Goal: Communication & Community: Share content

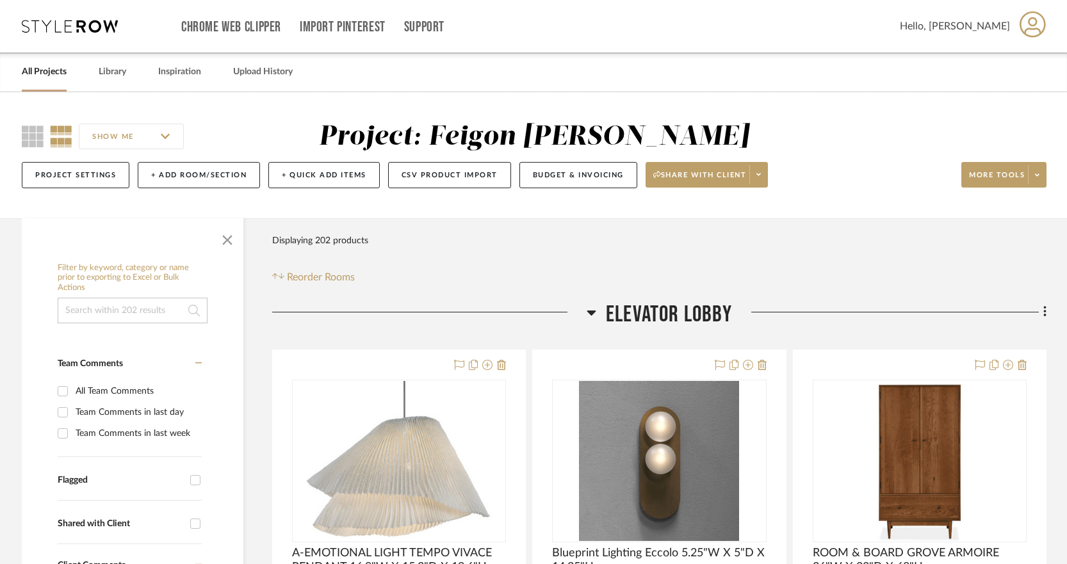
click at [52, 70] on link "All Projects" at bounding box center [44, 71] width 45 height 17
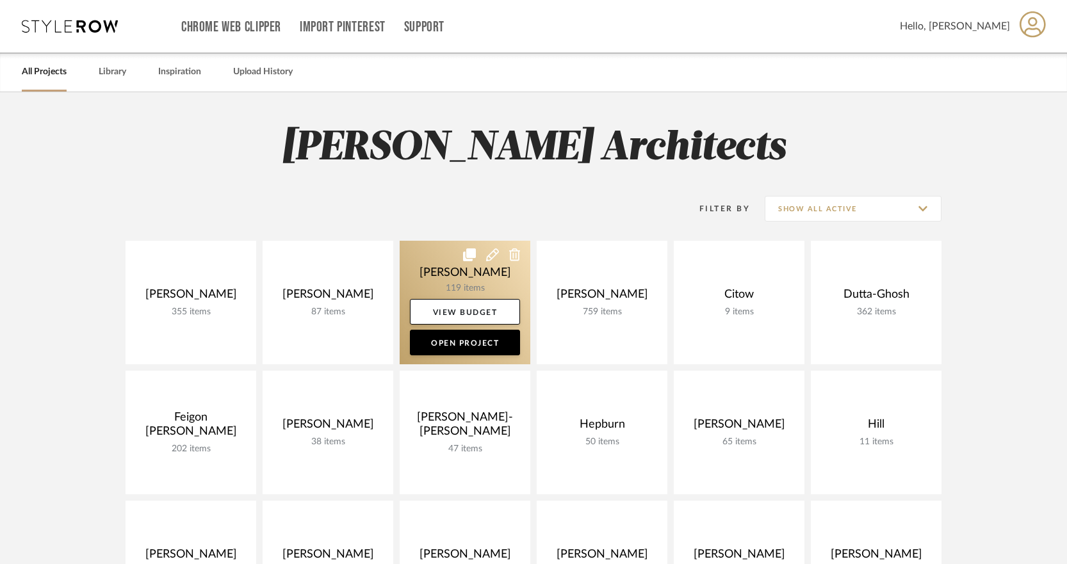
click at [464, 274] on link at bounding box center [465, 303] width 131 height 124
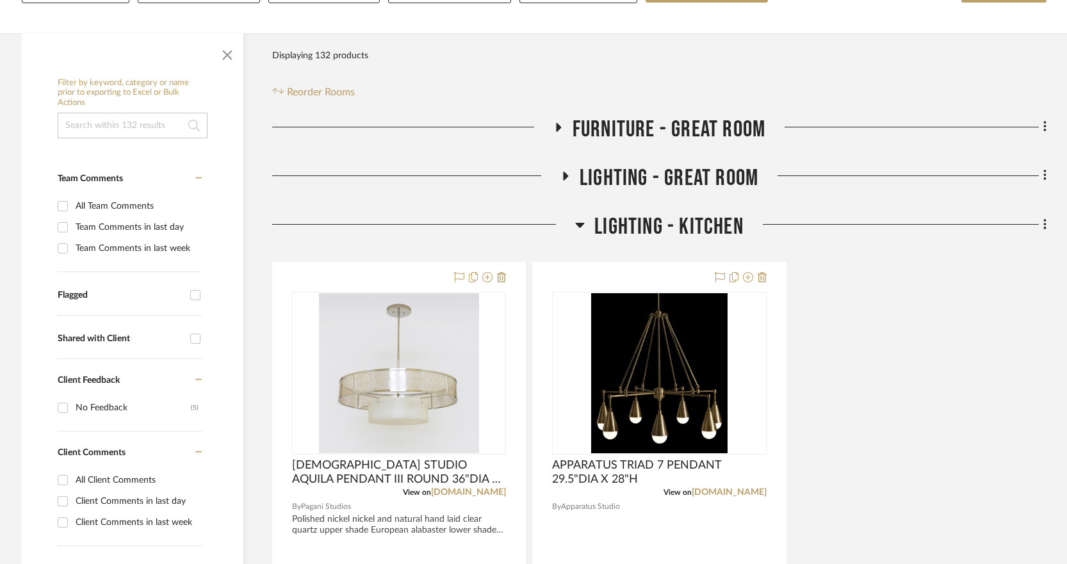
scroll to position [261, 0]
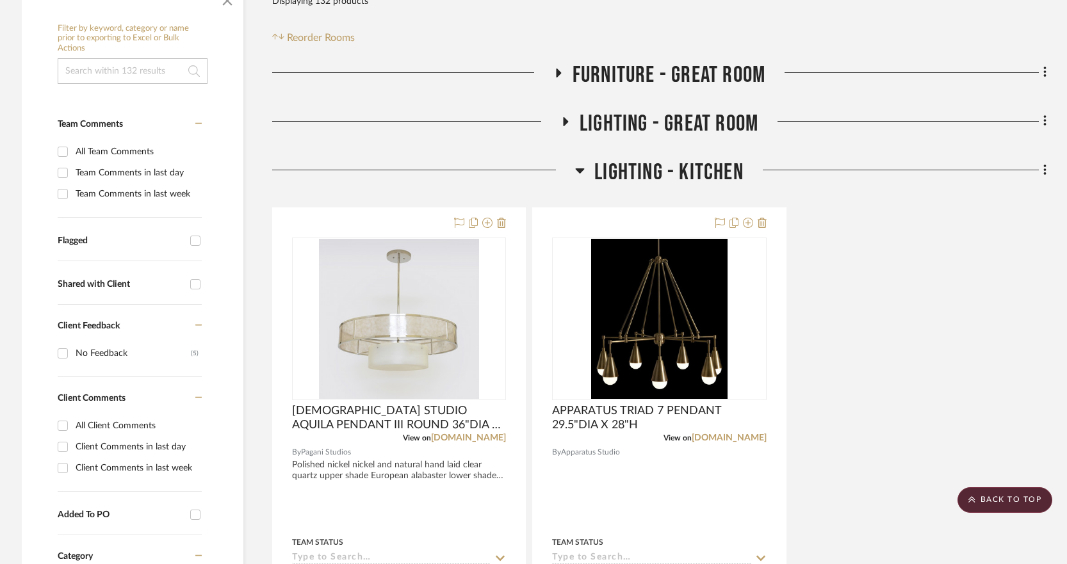
click at [578, 169] on icon at bounding box center [580, 170] width 9 height 5
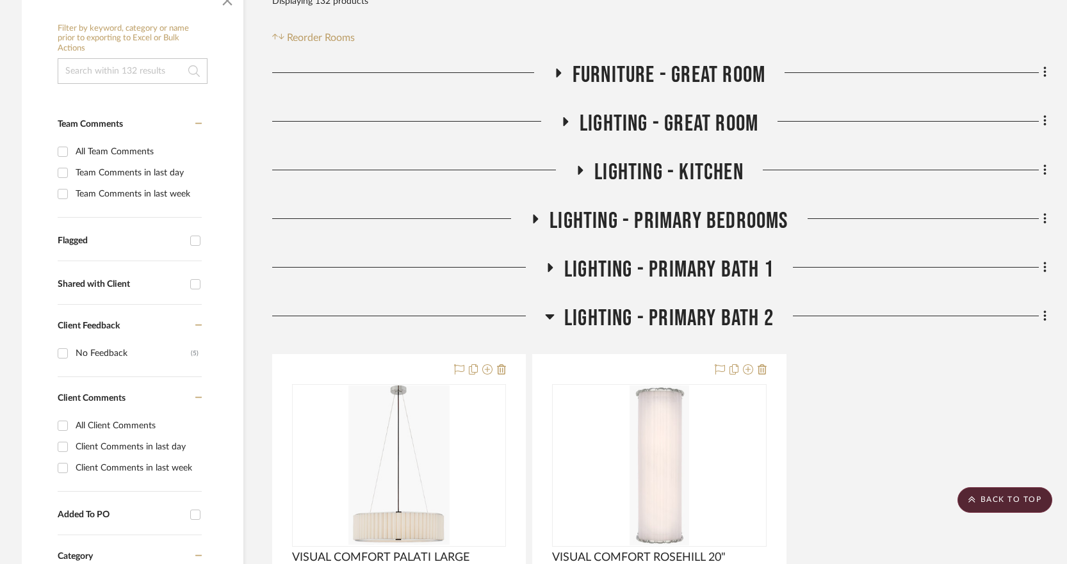
click at [569, 125] on icon at bounding box center [564, 122] width 15 height 10
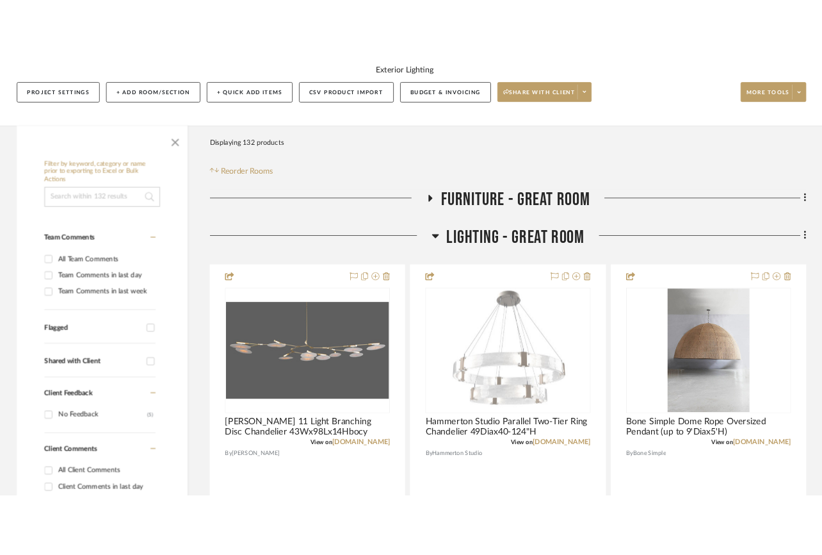
scroll to position [153, 0]
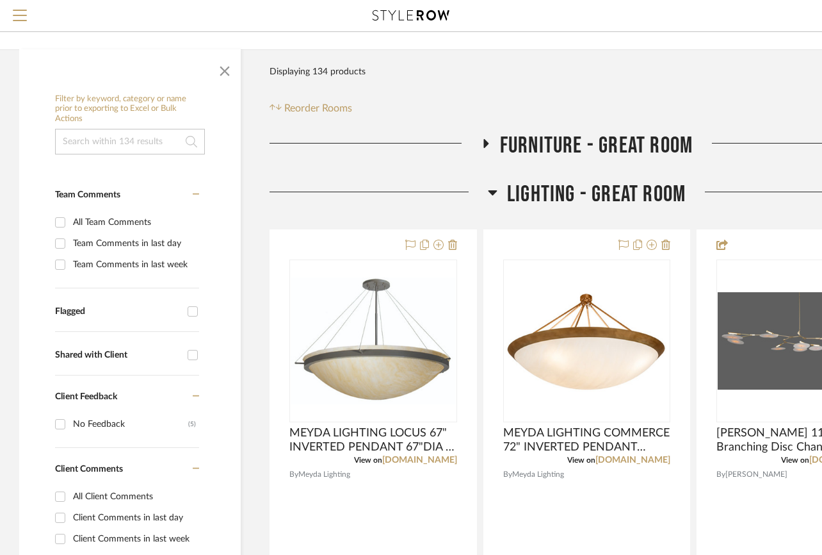
scroll to position [132, 1]
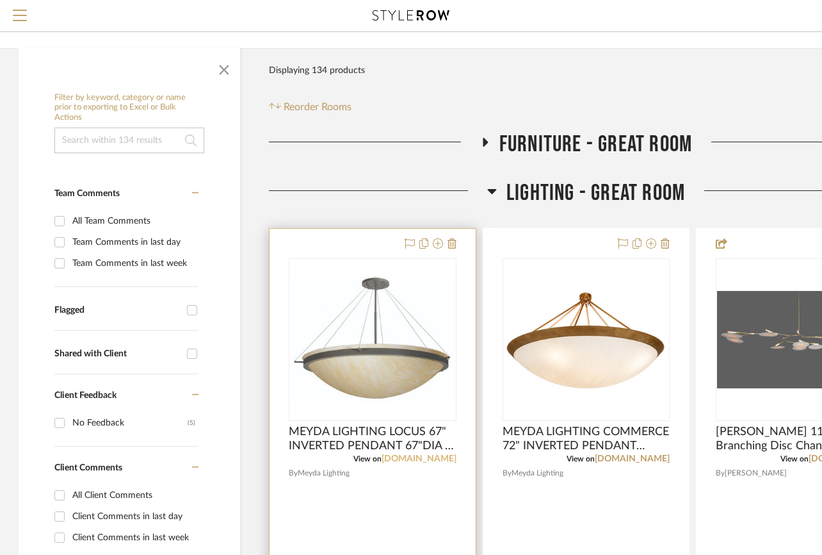
click at [449, 459] on link "[DOMAIN_NAME]" at bounding box center [419, 458] width 75 height 9
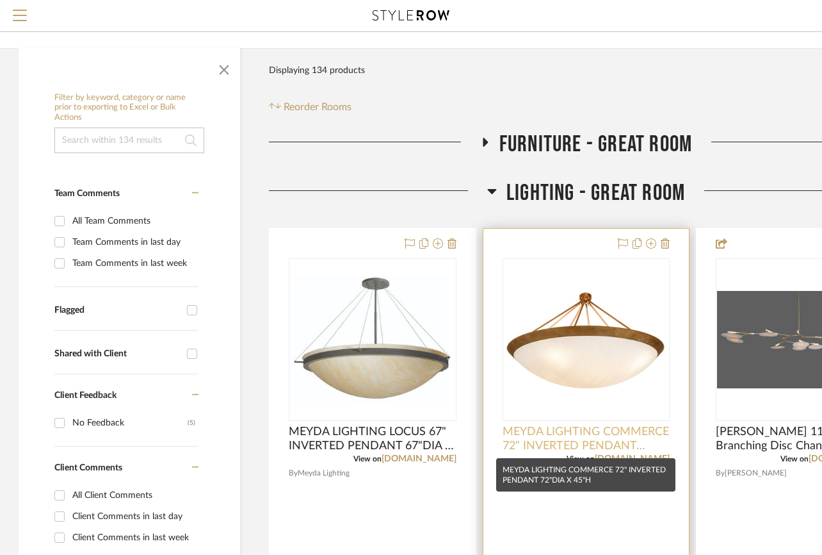
click at [609, 434] on span "MEYDA LIGHTING COMMERCE 72" INVERTED PENDANT 72"DIA X 45"H" at bounding box center [587, 439] width 168 height 28
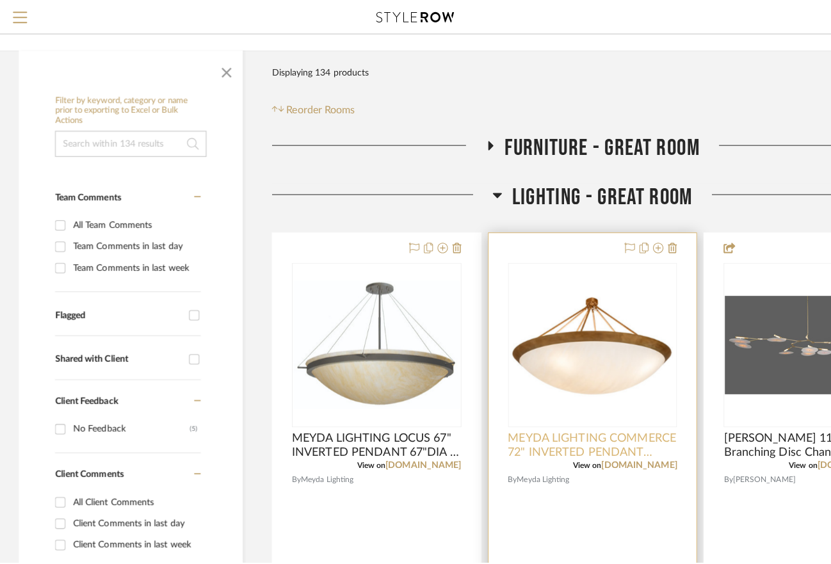
scroll to position [0, 0]
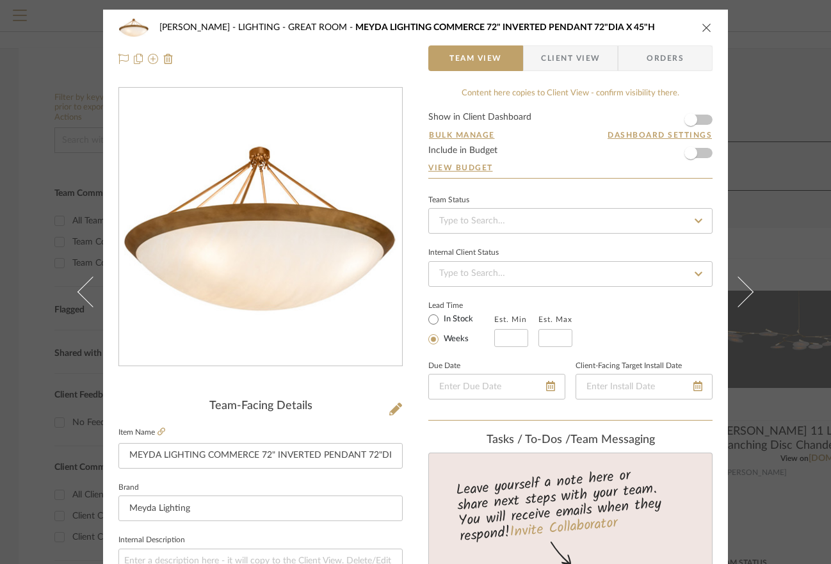
click at [705, 24] on icon "close" at bounding box center [707, 27] width 10 height 10
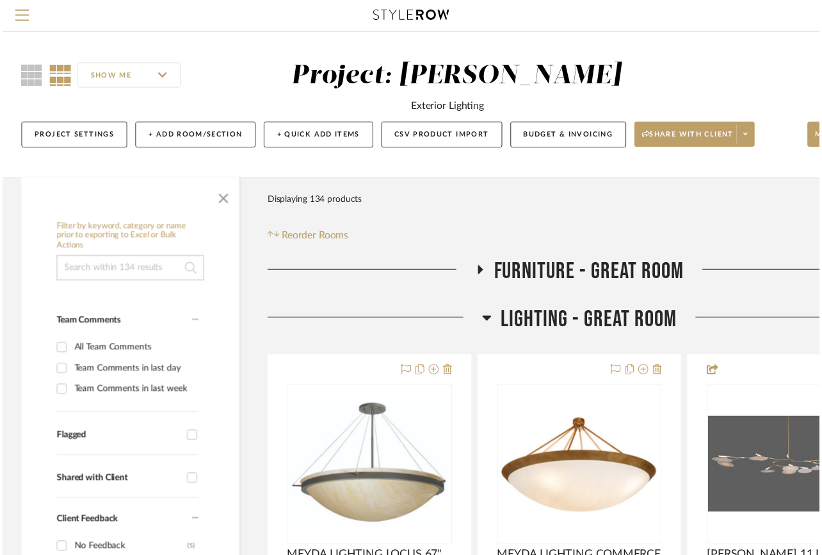
scroll to position [132, 1]
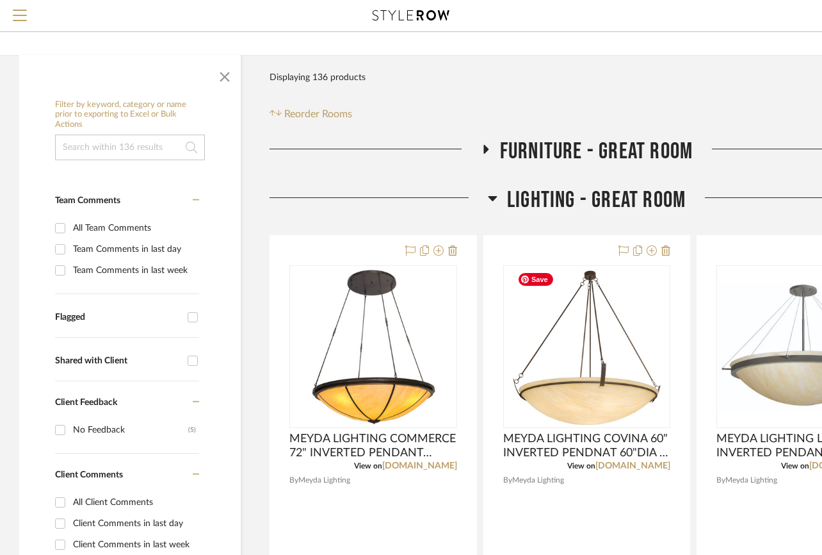
scroll to position [145, 0]
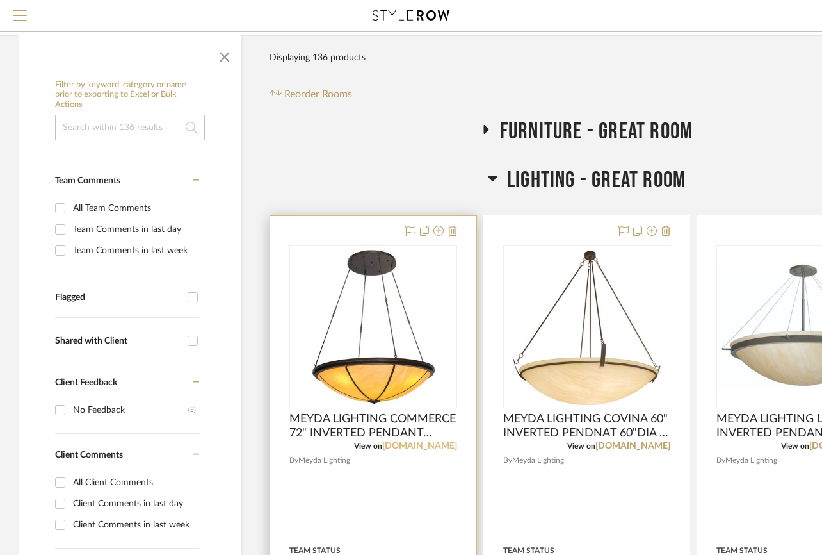
click at [434, 444] on link "[DOMAIN_NAME]" at bounding box center [419, 445] width 75 height 9
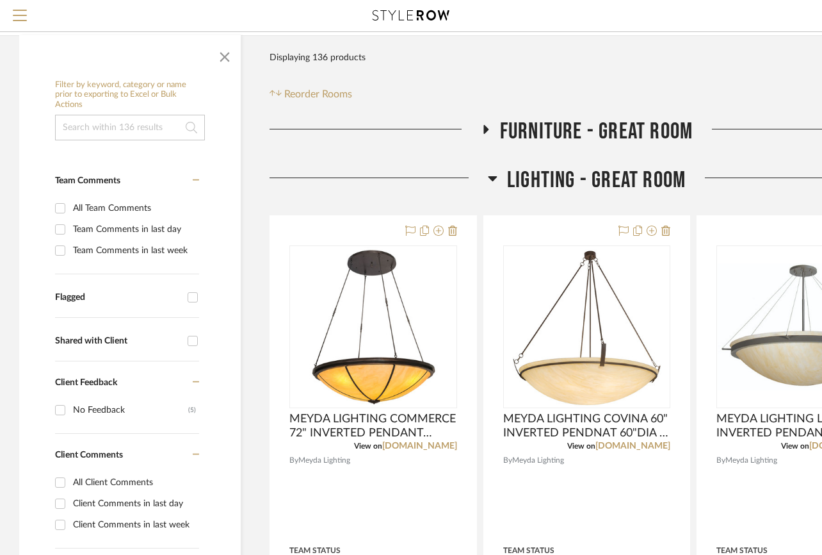
click at [491, 175] on icon at bounding box center [493, 177] width 10 height 15
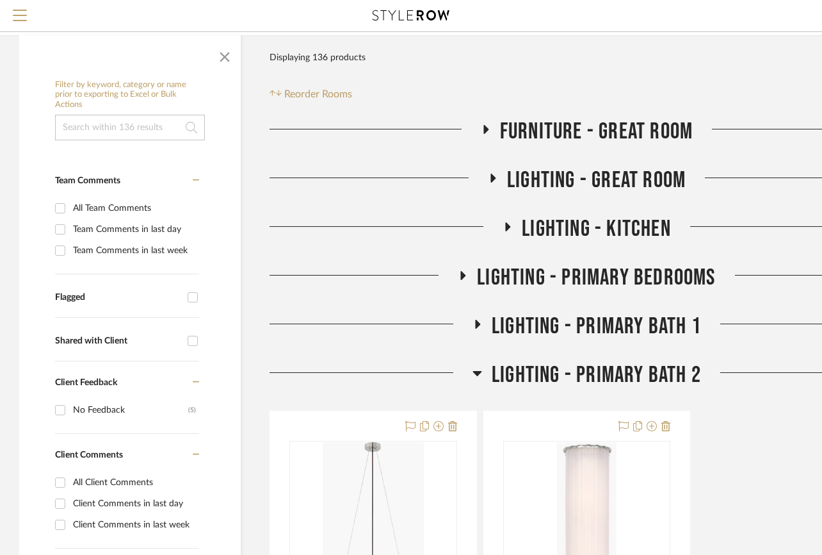
click at [491, 175] on icon at bounding box center [493, 178] width 5 height 9
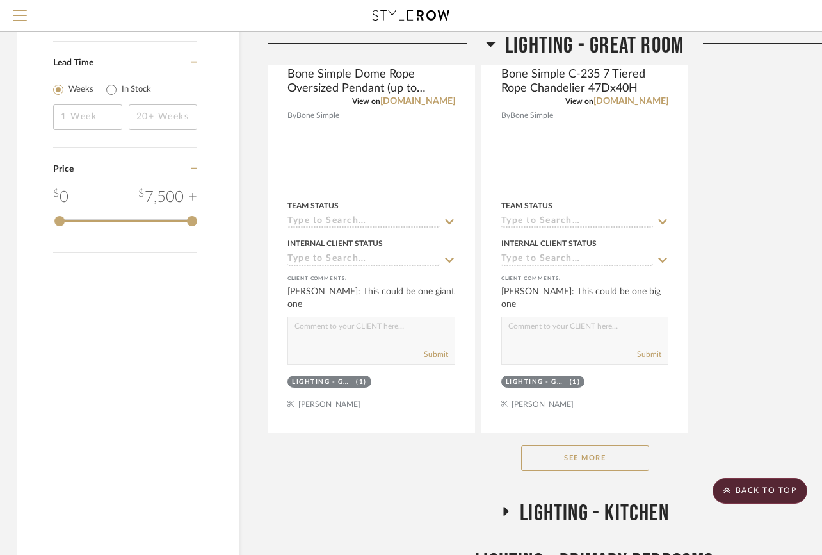
scroll to position [1638, 2]
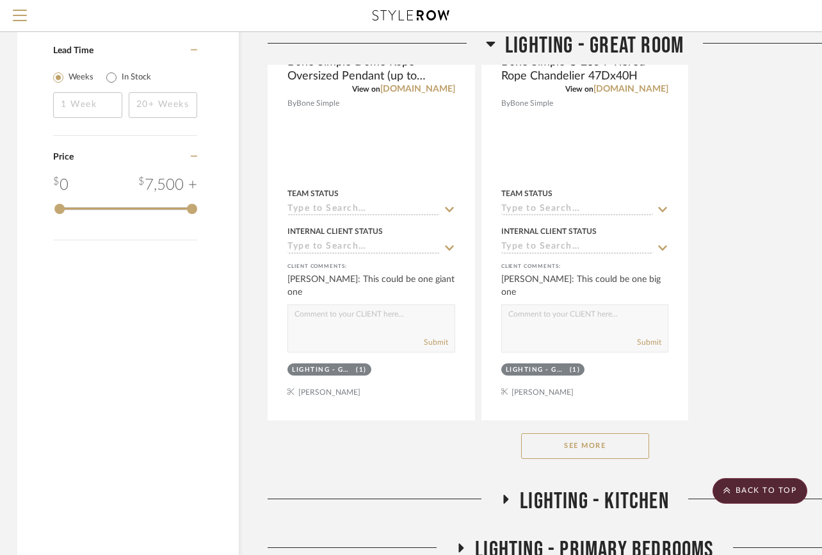
click at [589, 447] on button "See More" at bounding box center [585, 446] width 128 height 26
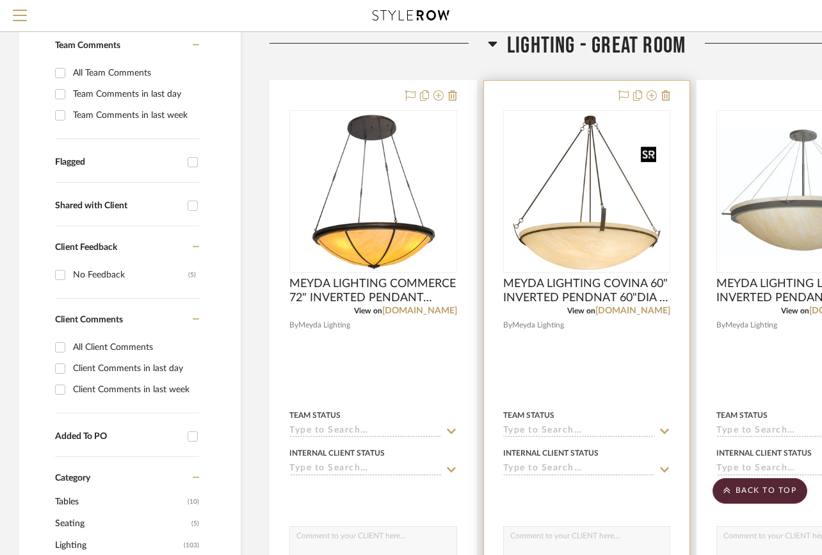
scroll to position [277, 0]
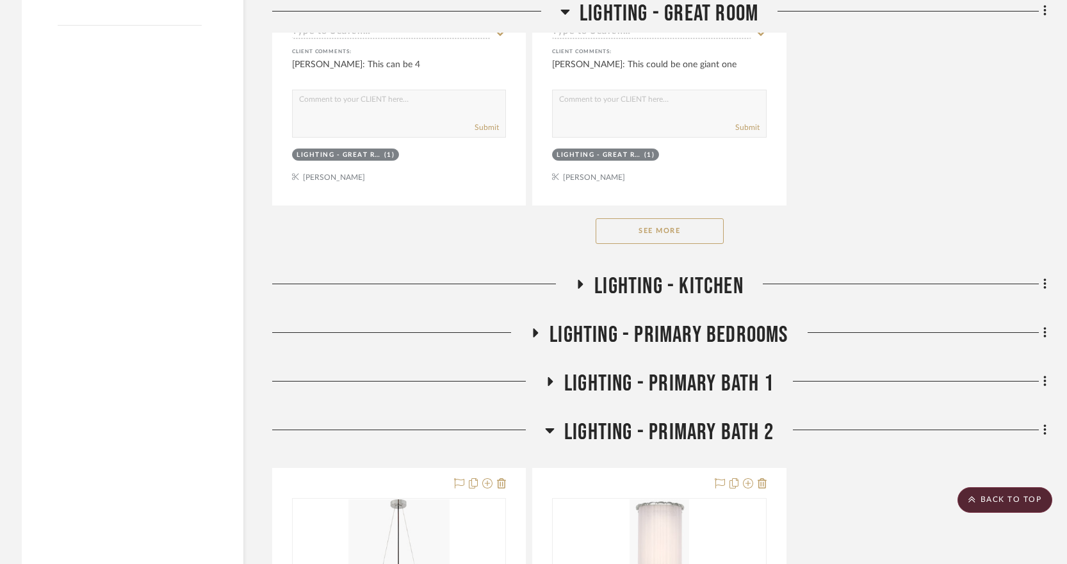
scroll to position [1939, 0]
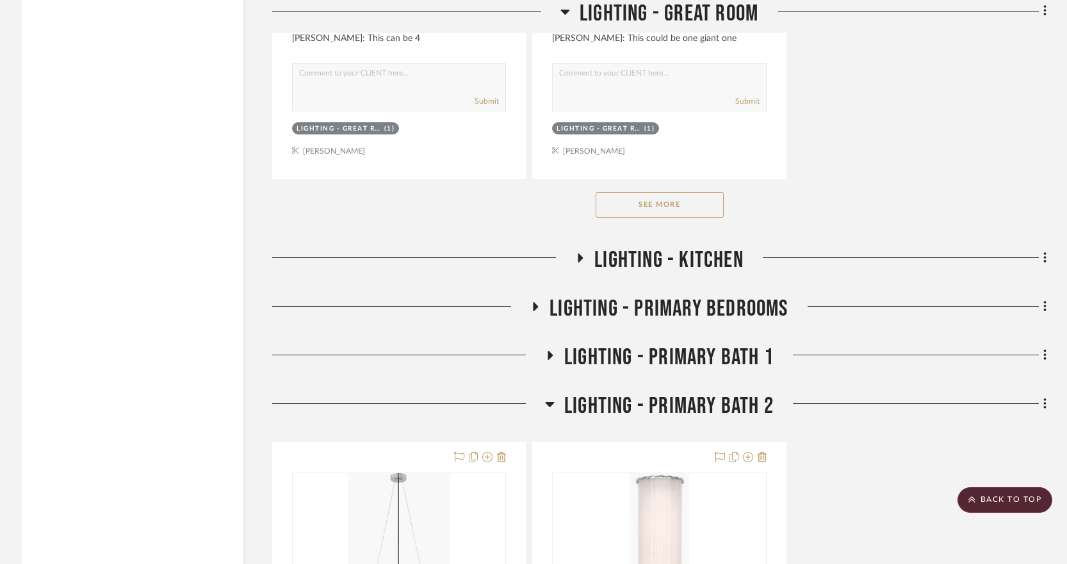
click at [638, 213] on button "See More" at bounding box center [660, 205] width 128 height 26
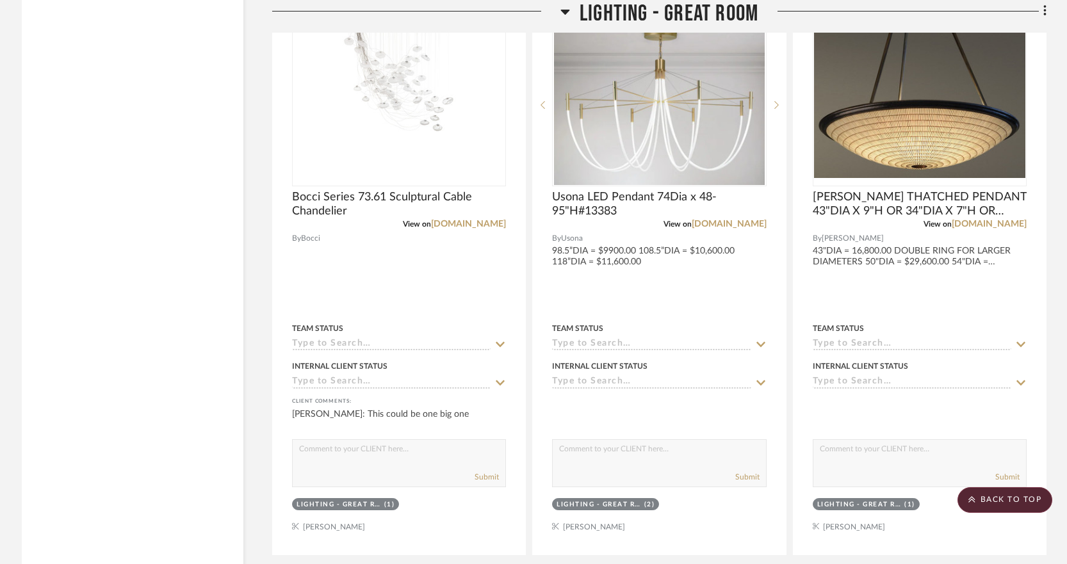
scroll to position [2173, 0]
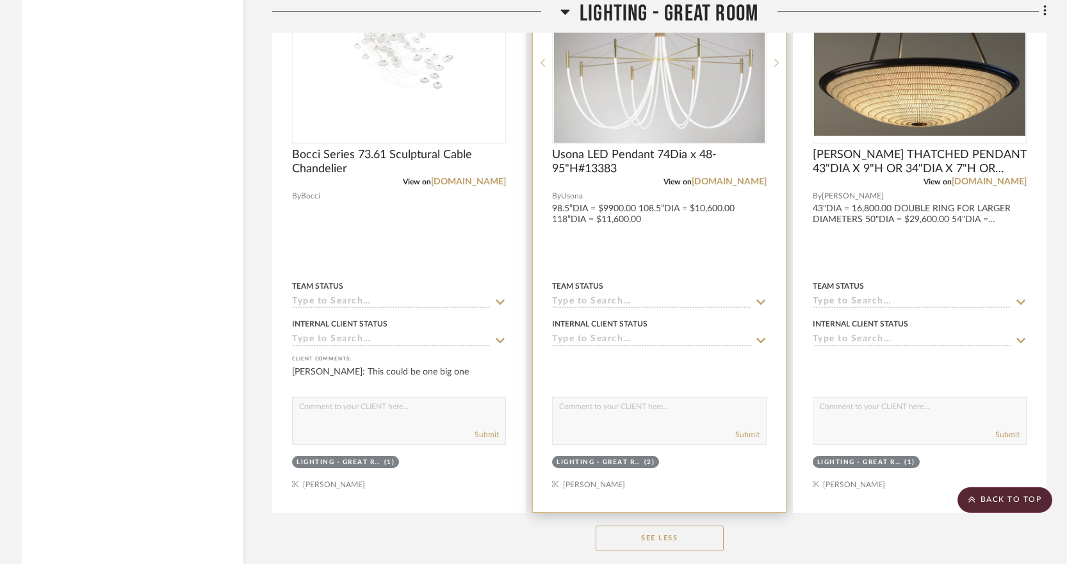
click at [645, 228] on div at bounding box center [659, 232] width 252 height 560
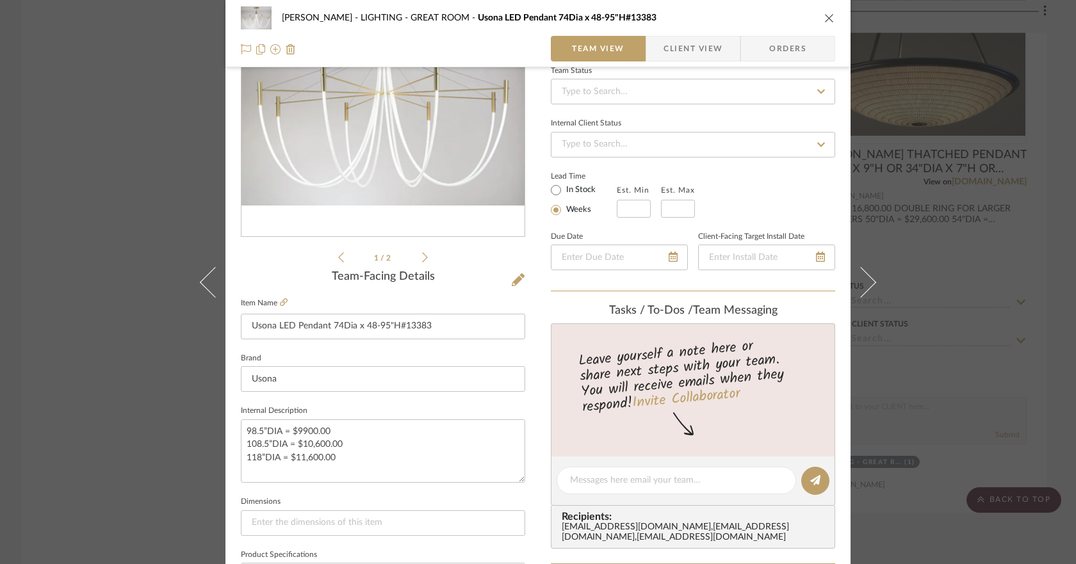
scroll to position [155, 0]
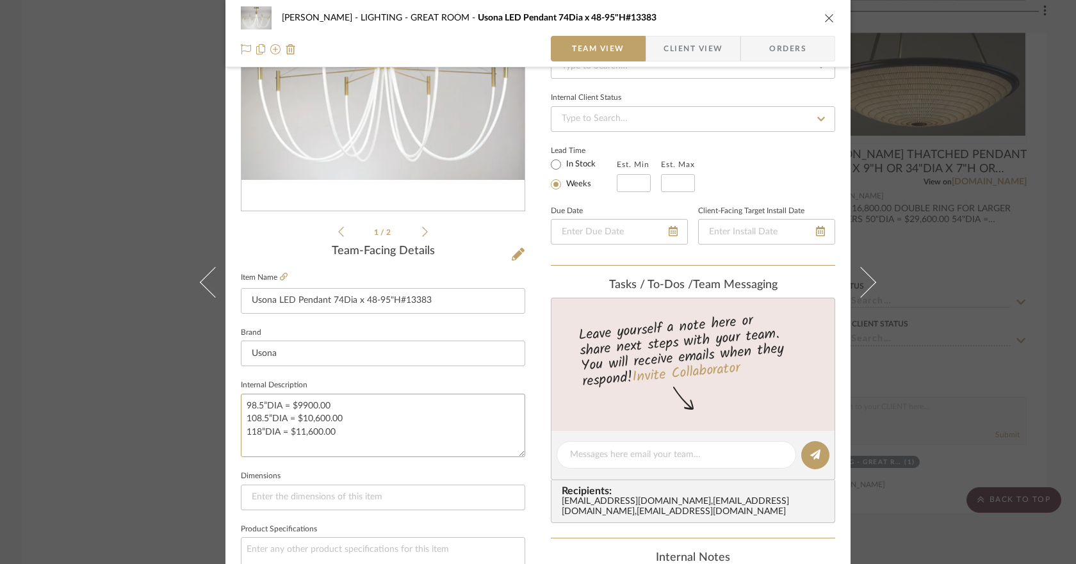
drag, startPoint x: 338, startPoint y: 437, endPoint x: 231, endPoint y: 406, distance: 111.5
click at [231, 406] on div "Chen LIGHTING - GREAT ROOM Usona LED Pendant 74Dia x 48-95"H#13383 Team View Cl…" at bounding box center [537, 446] width 625 height 1183
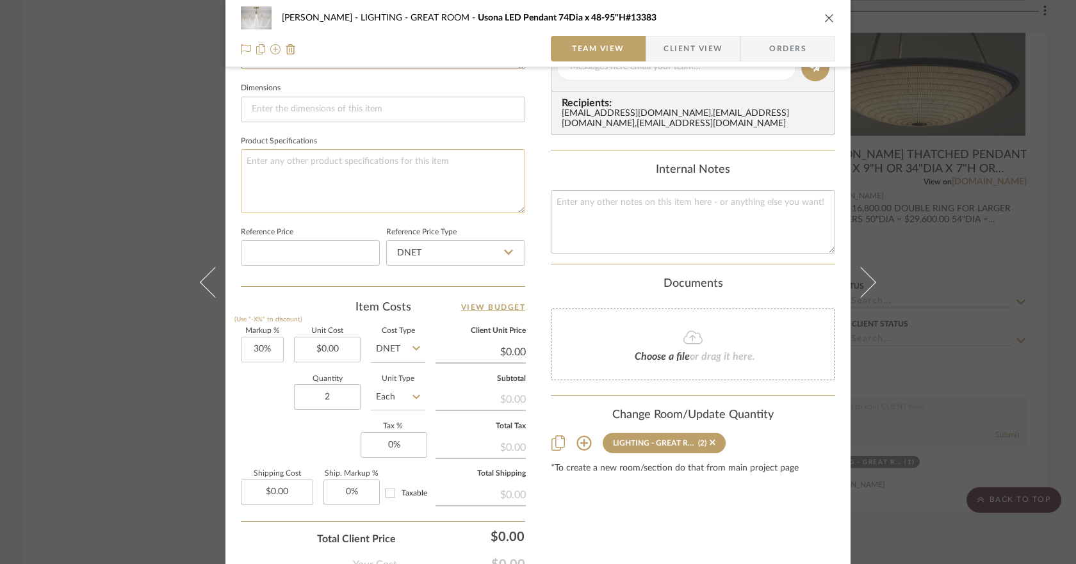
scroll to position [544, 0]
click at [824, 19] on icon "close" at bounding box center [829, 18] width 10 height 10
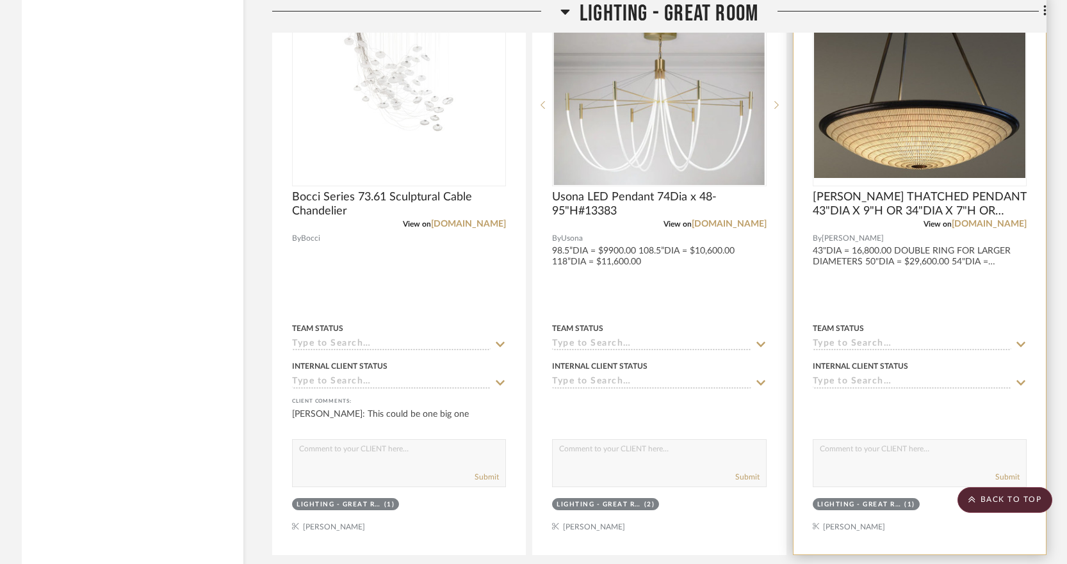
scroll to position [2149, 0]
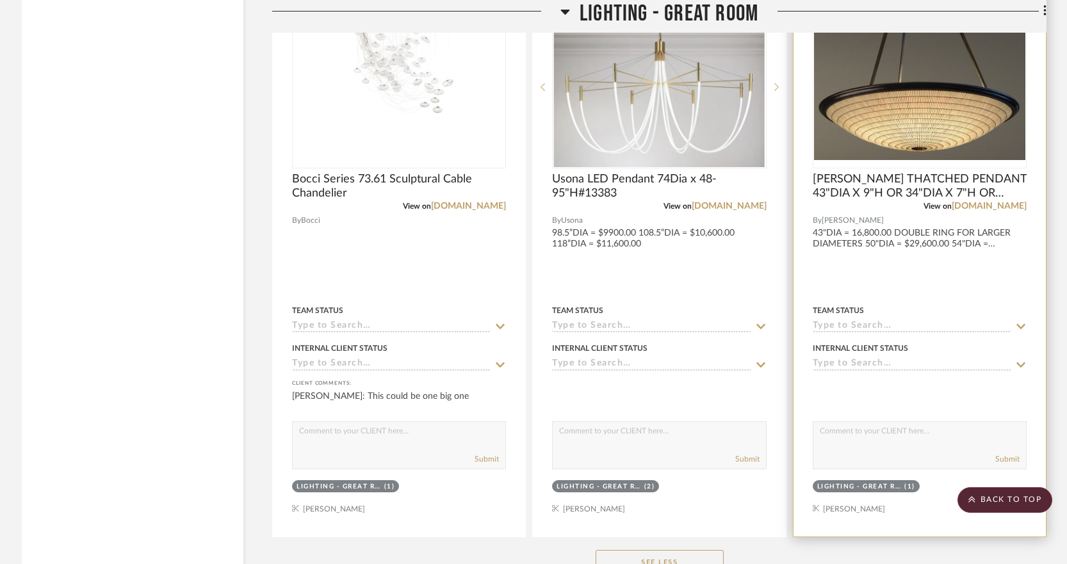
click at [831, 240] on div at bounding box center [920, 256] width 252 height 560
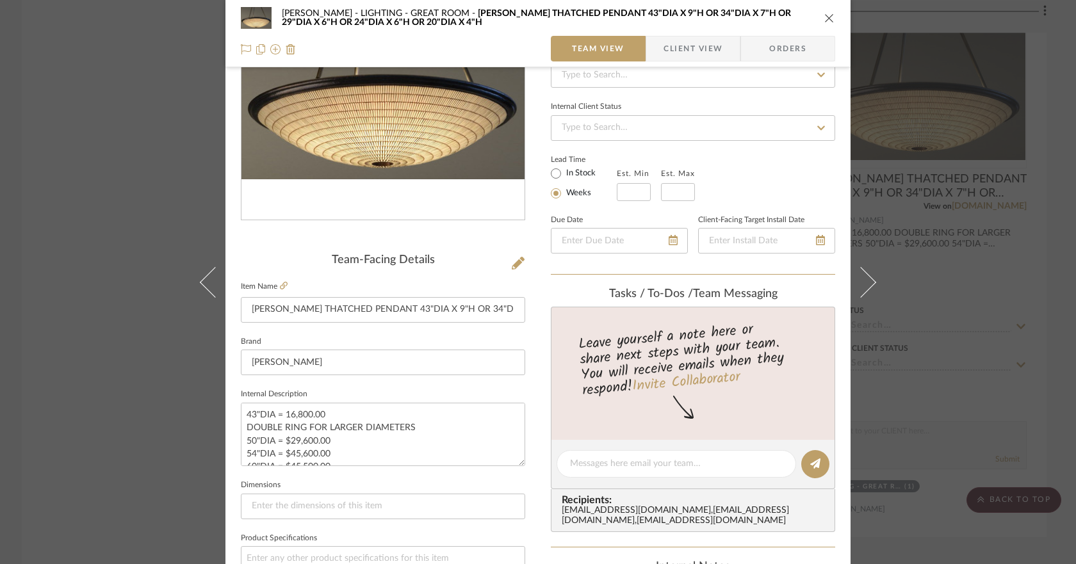
scroll to position [209, 0]
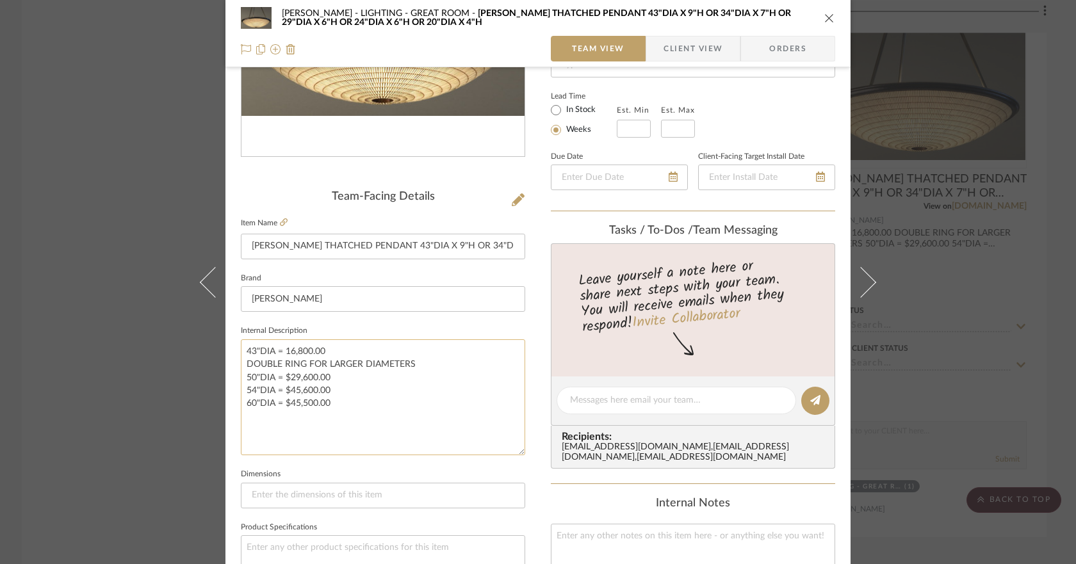
drag, startPoint x: 514, startPoint y: 399, endPoint x: 501, endPoint y: 451, distance: 53.6
click at [501, 451] on textarea "43"DIA = 16,800.00 DOUBLE RING FOR LARGER DIAMETERS 50"DIA = $29,600.00 54"DIA …" at bounding box center [383, 397] width 284 height 116
drag, startPoint x: 333, startPoint y: 402, endPoint x: 239, endPoint y: 350, distance: 107.8
click at [241, 350] on textarea "43"DIA = 16,800.00 DOUBLE RING FOR LARGER DIAMETERS 50"DIA = $29,600.00 54"DIA …" at bounding box center [383, 396] width 284 height 115
click at [824, 17] on icon "close" at bounding box center [829, 18] width 10 height 10
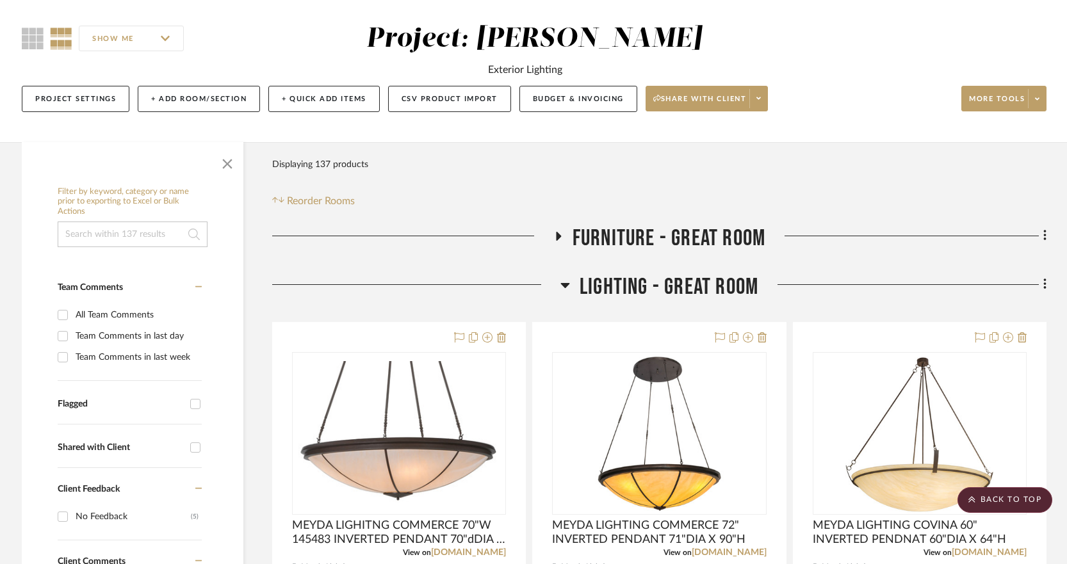
scroll to position [0, 0]
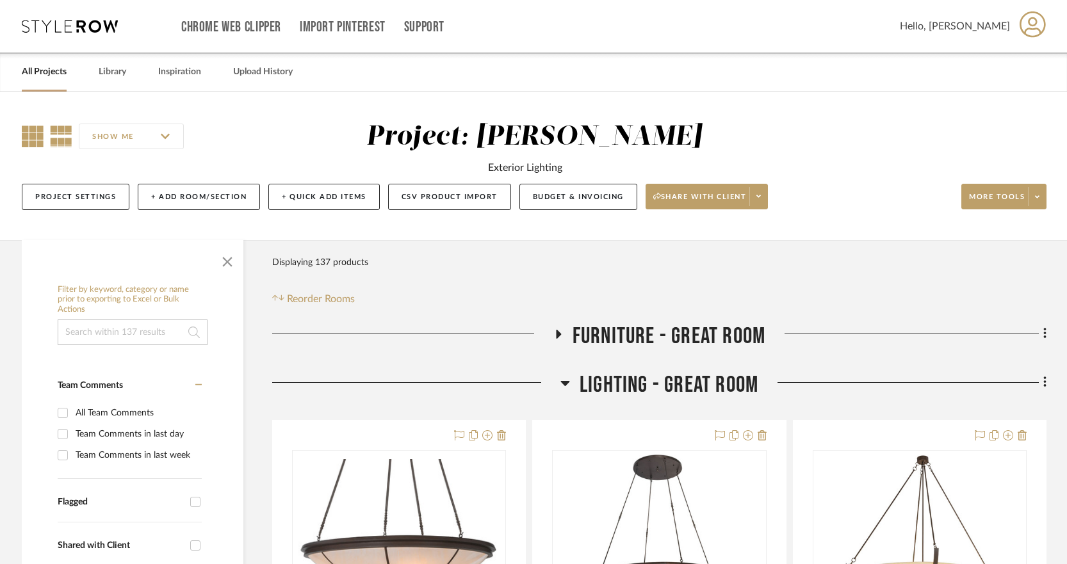
click at [27, 133] on icon at bounding box center [33, 137] width 22 height 22
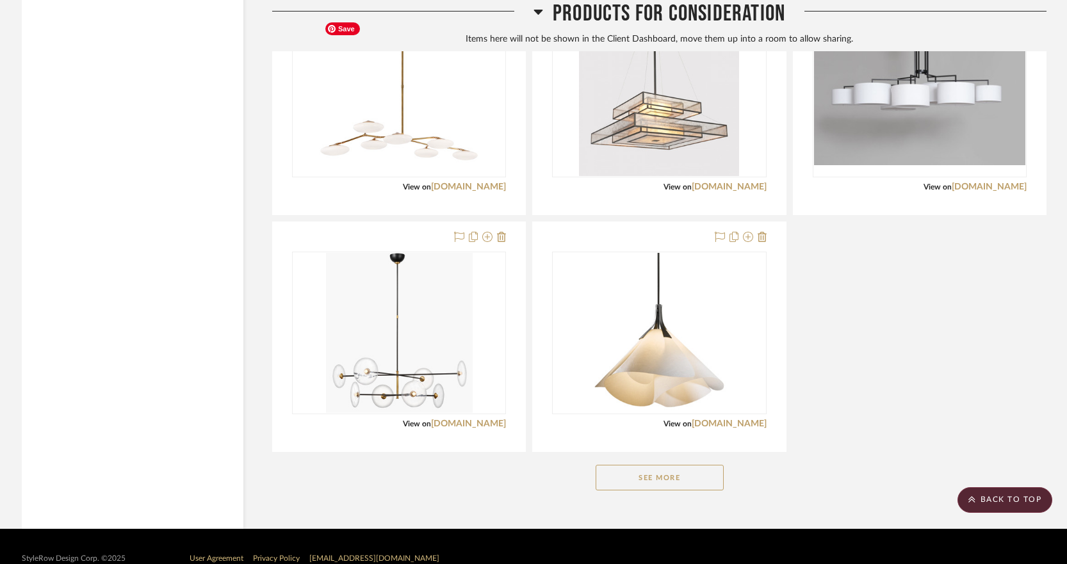
scroll to position [4019, 0]
click at [633, 482] on button "See More" at bounding box center [660, 477] width 128 height 26
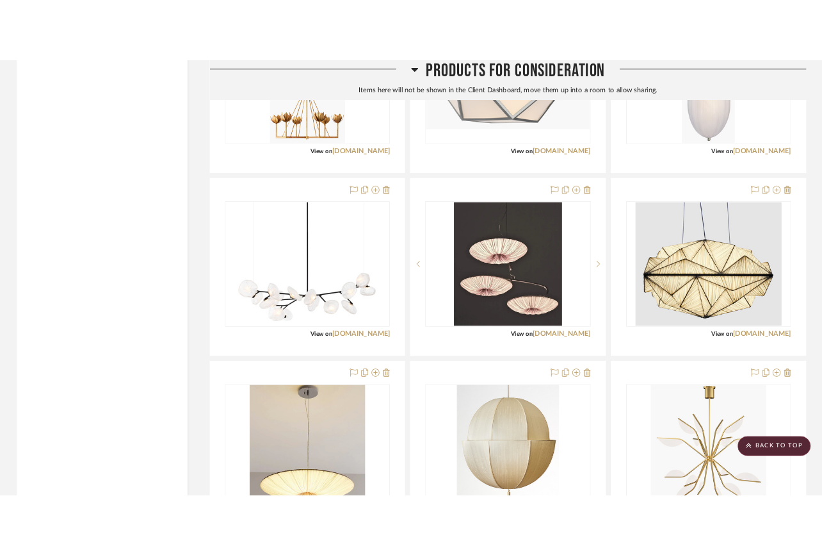
scroll to position [4757, 0]
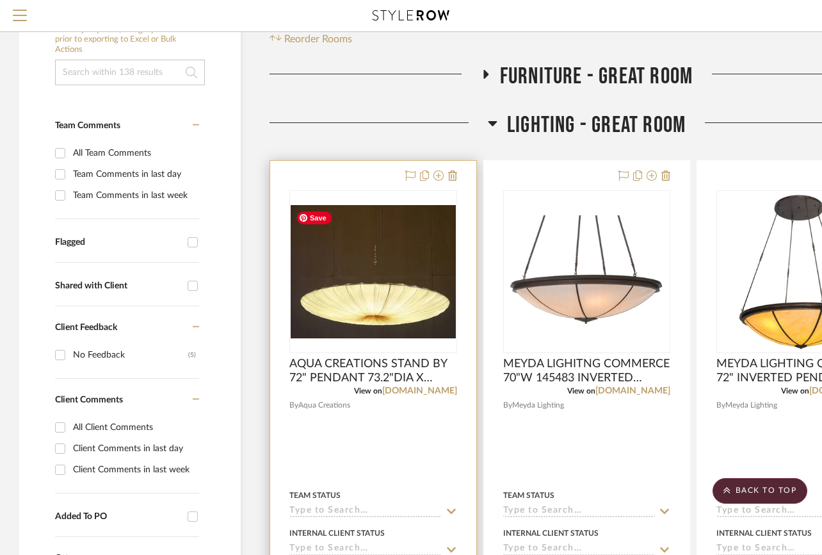
scroll to position [202, 0]
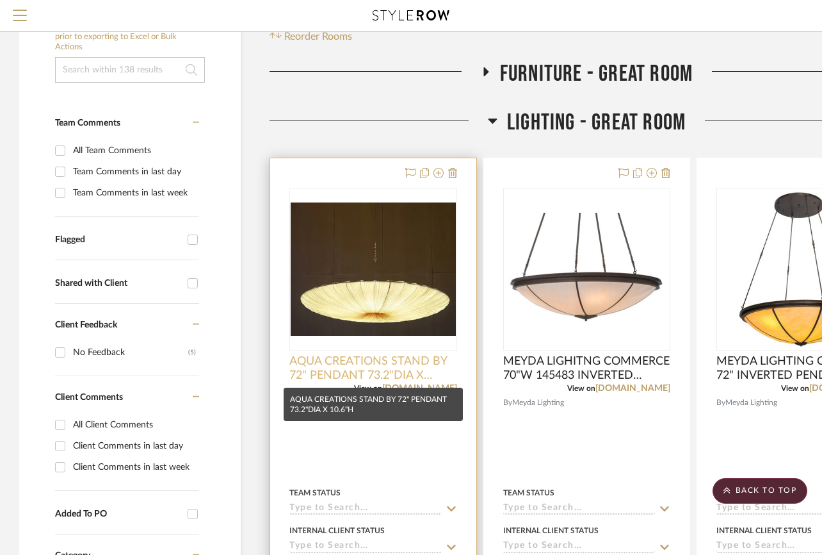
click at [410, 364] on span "AQUA CREATIONS STAND BY 72" PENDANT 73.2"DIA X 10.6"H" at bounding box center [374, 368] width 168 height 28
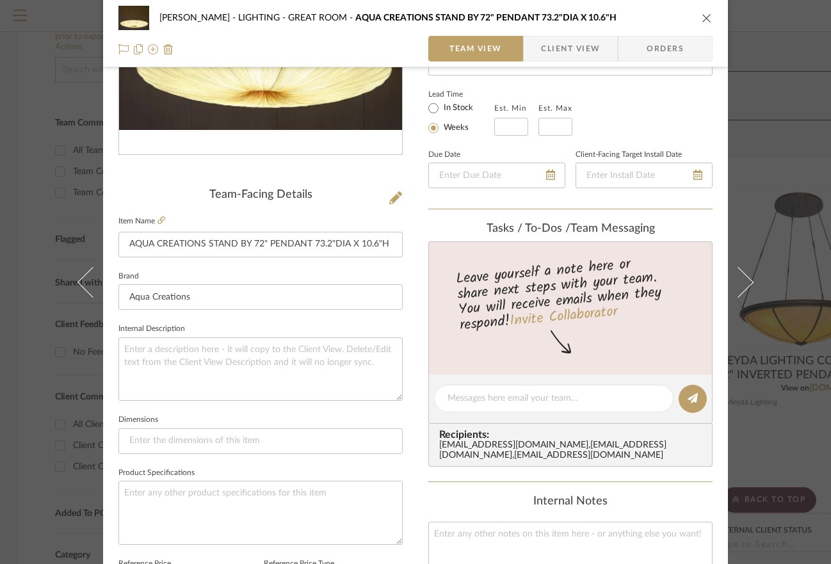
scroll to position [225, 0]
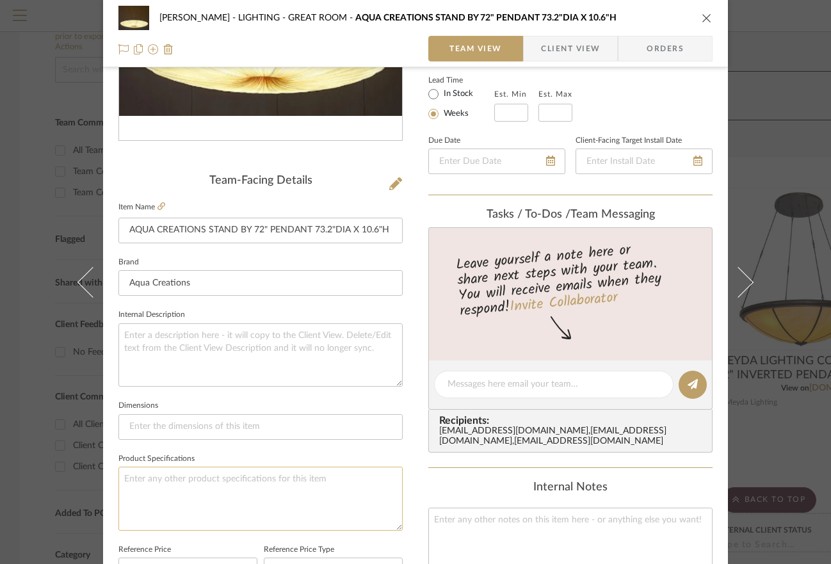
click at [226, 477] on textarea at bounding box center [261, 498] width 284 height 63
click at [702, 14] on icon "close" at bounding box center [707, 18] width 10 height 10
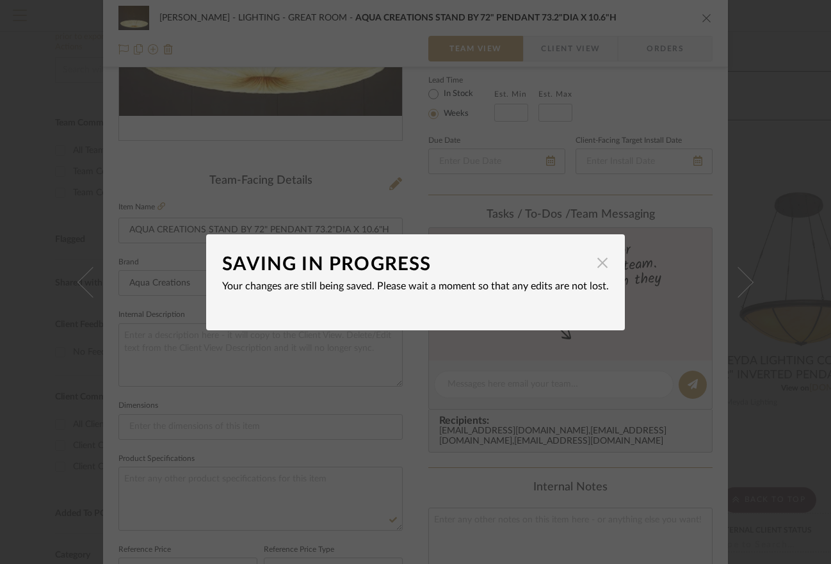
click at [601, 262] on span "button" at bounding box center [603, 263] width 26 height 26
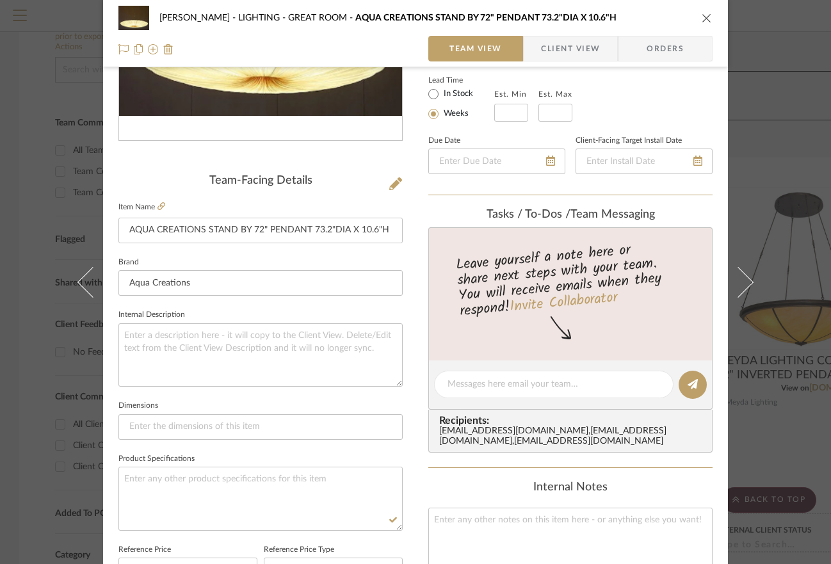
click at [705, 18] on icon "close" at bounding box center [707, 18] width 10 height 10
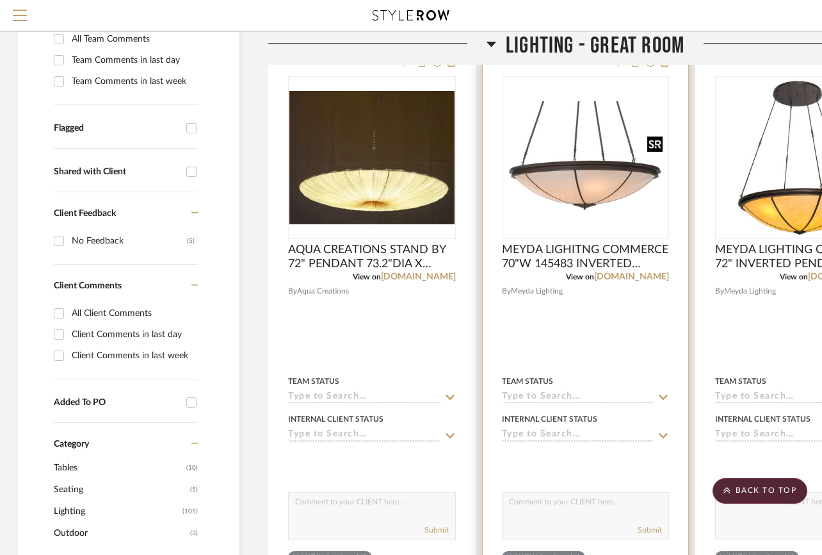
scroll to position [338, 1]
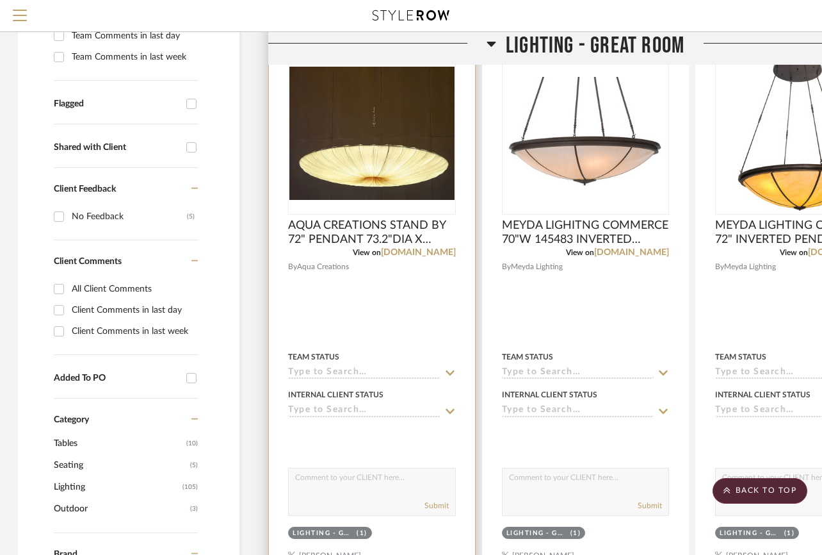
click at [338, 486] on textarea at bounding box center [372, 480] width 167 height 24
click at [341, 491] on textarea at bounding box center [372, 480] width 167 height 24
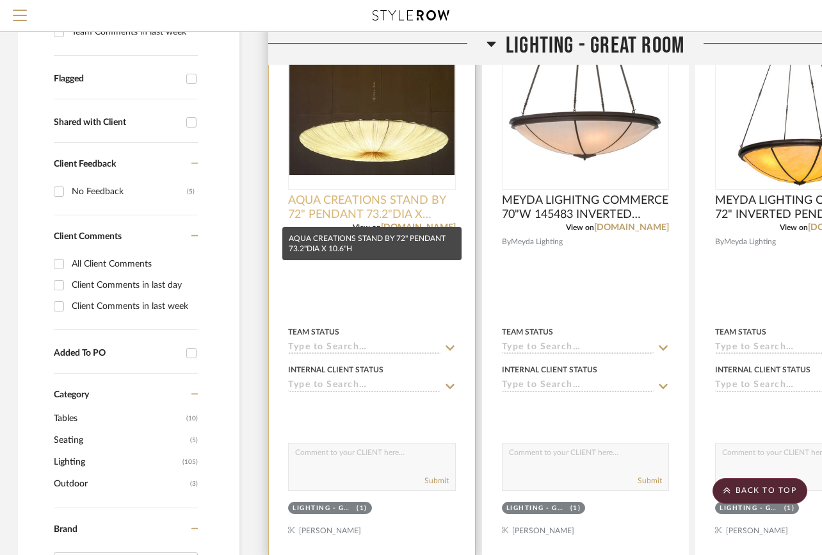
click at [413, 199] on span "AQUA CREATIONS STAND BY 72" PENDANT 73.2"DIA X 10.6"H" at bounding box center [372, 207] width 168 height 28
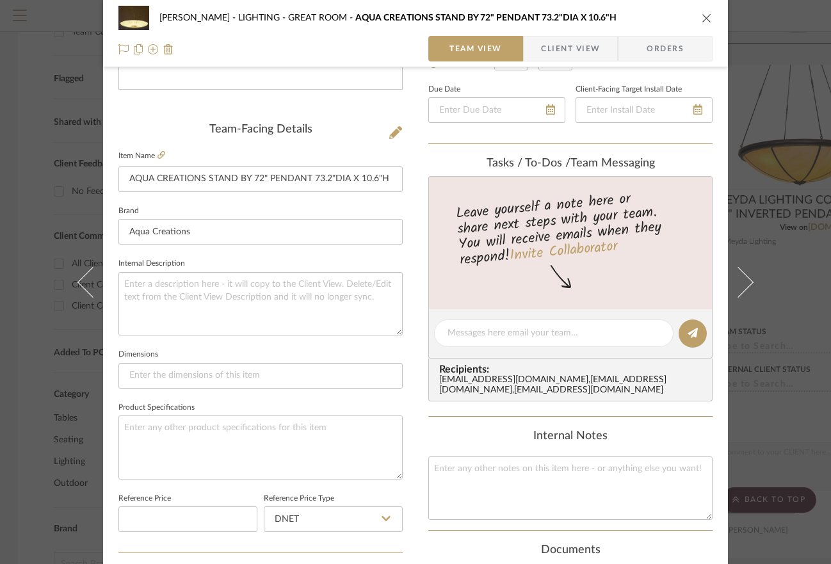
scroll to position [284, 0]
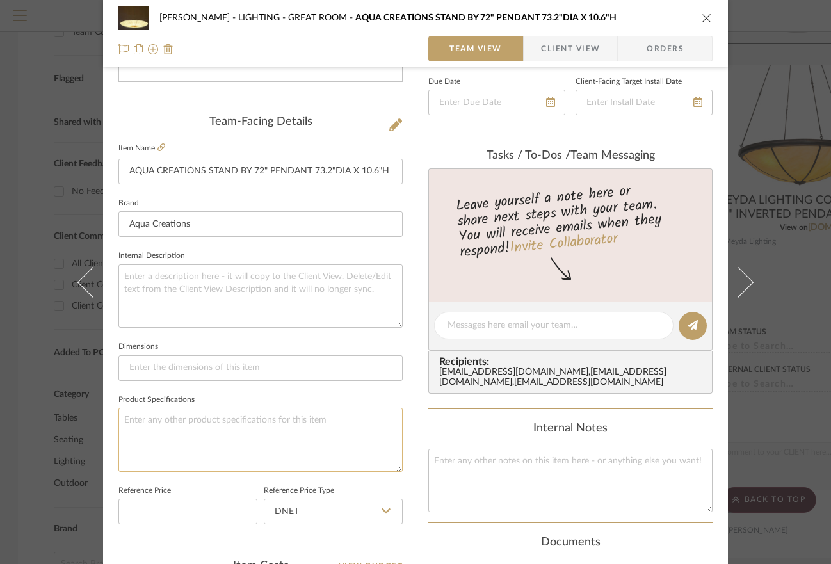
click at [210, 443] on textarea at bounding box center [261, 439] width 284 height 63
click at [234, 281] on textarea at bounding box center [261, 296] width 284 height 63
click at [245, 302] on textarea at bounding box center [261, 296] width 284 height 63
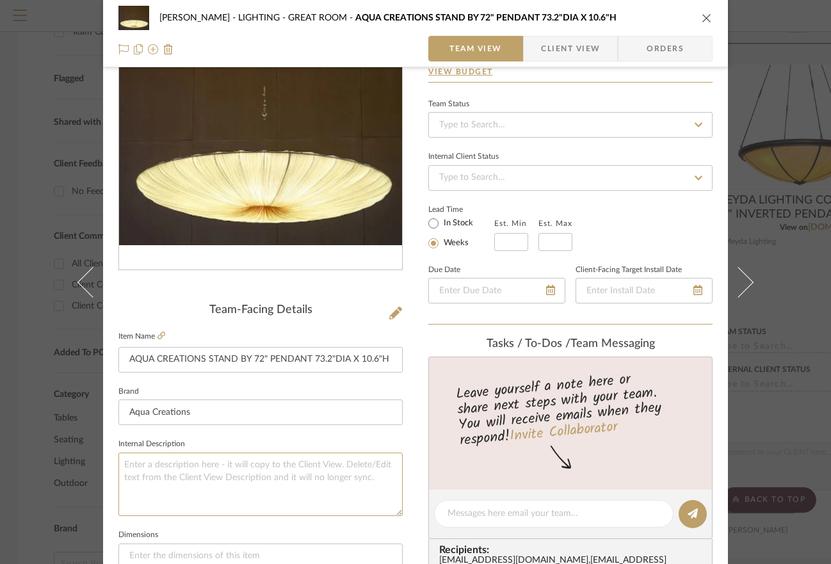
scroll to position [81, 0]
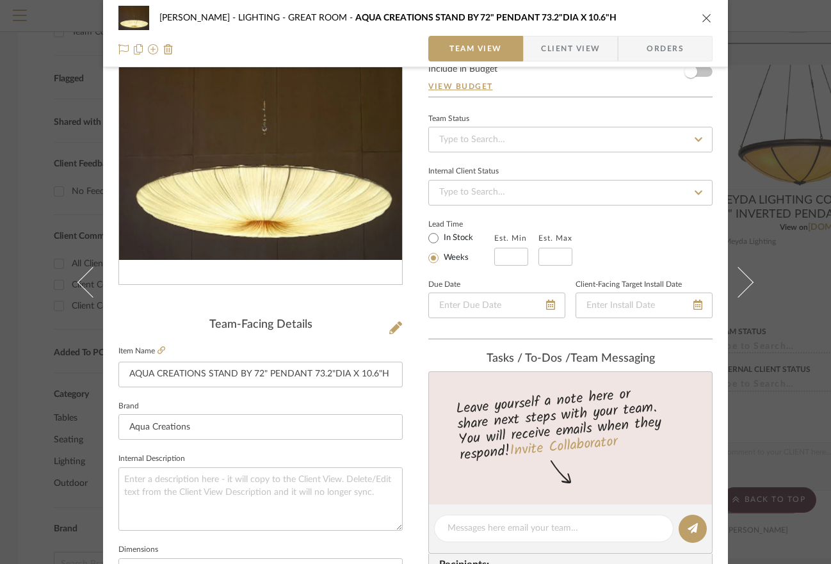
click at [703, 20] on icon "close" at bounding box center [707, 18] width 10 height 10
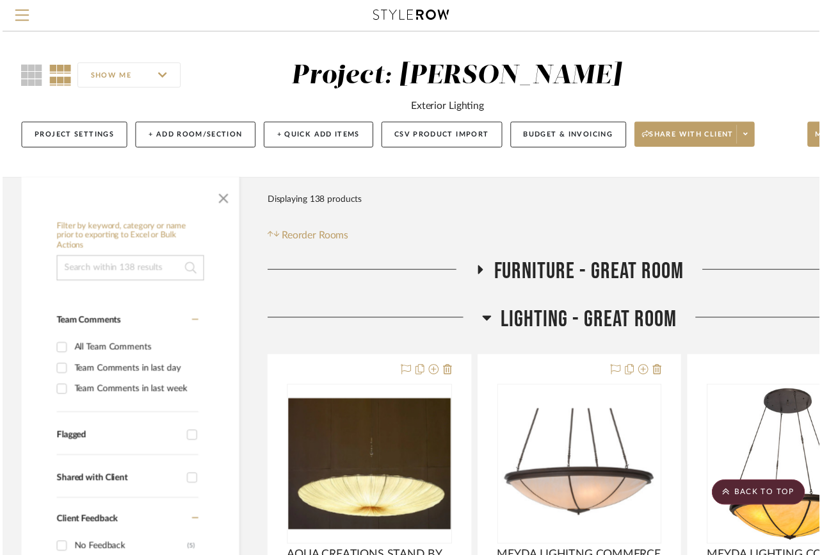
scroll to position [363, 1]
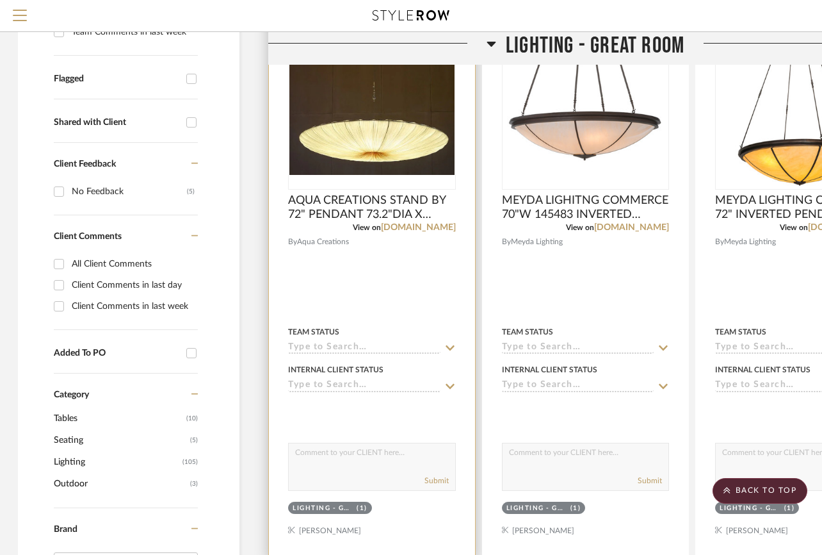
click at [354, 445] on textarea at bounding box center [372, 455] width 167 height 24
paste textarea "Stand By Pendant 48" - $9,312.00 Stand By Pendant 61" - $11,327.00 Stand By Pen…"
click at [373, 459] on textarea "Stand By Pendant 48" - $9,312.00 Stand By Pendant 61" - $11,327.00 Stand By Pen…" at bounding box center [372, 455] width 167 height 24
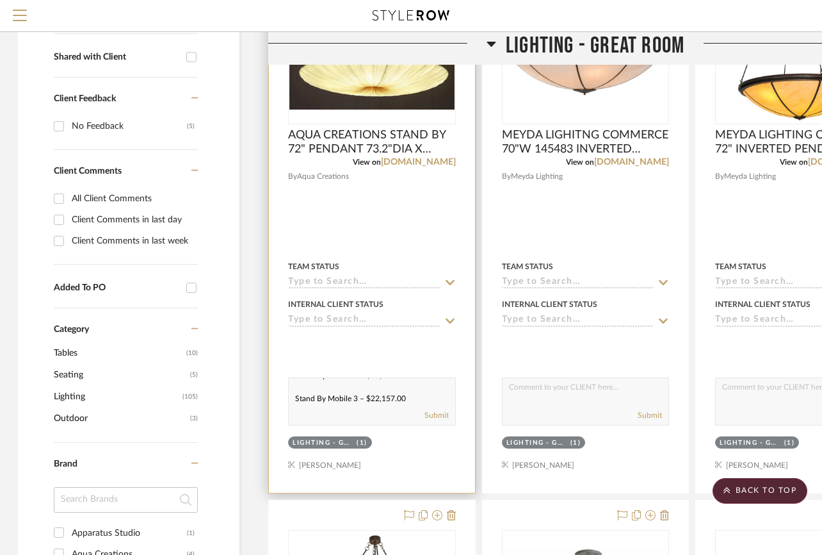
scroll to position [430, 1]
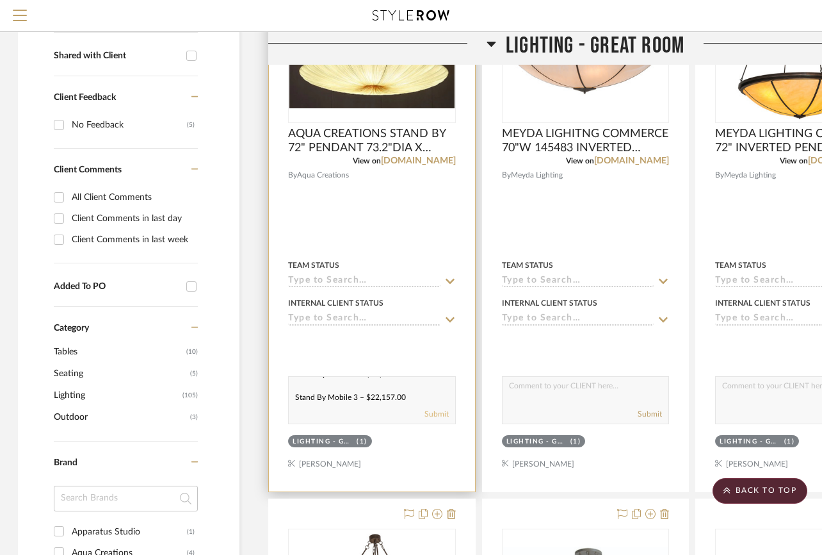
type textarea "Stand By Pendant 48" - $9,312.00 Stand By Pendant 61" - $11,327.00 Stand By Pen…"
click at [427, 409] on button "Submit" at bounding box center [437, 414] width 24 height 12
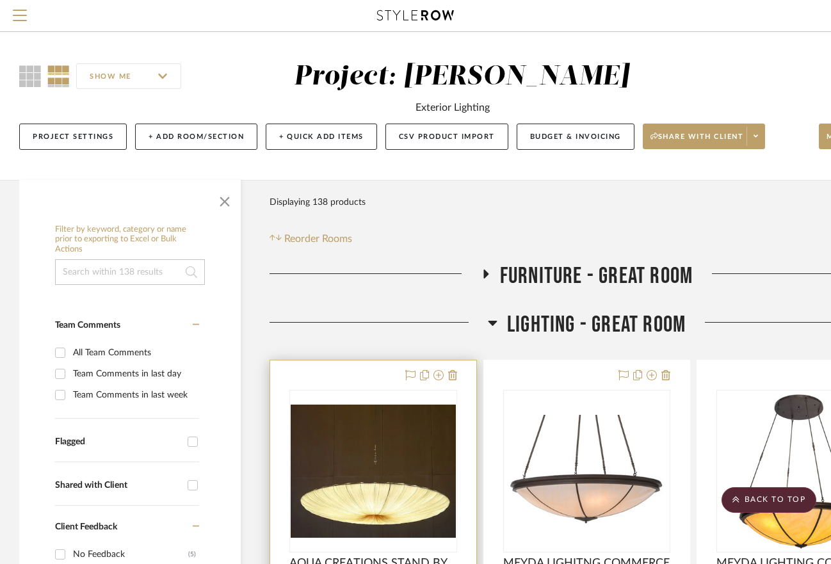
scroll to position [0, 0]
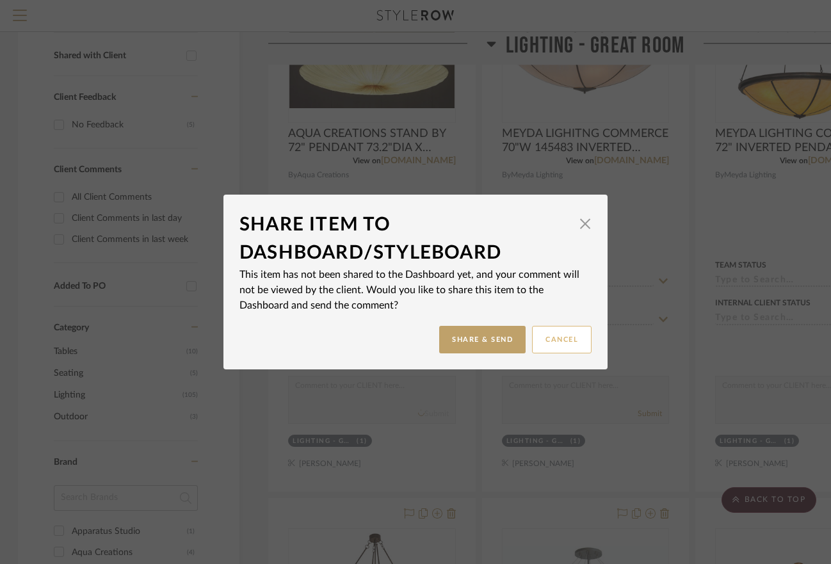
click at [560, 338] on button "Cancel" at bounding box center [562, 340] width 60 height 28
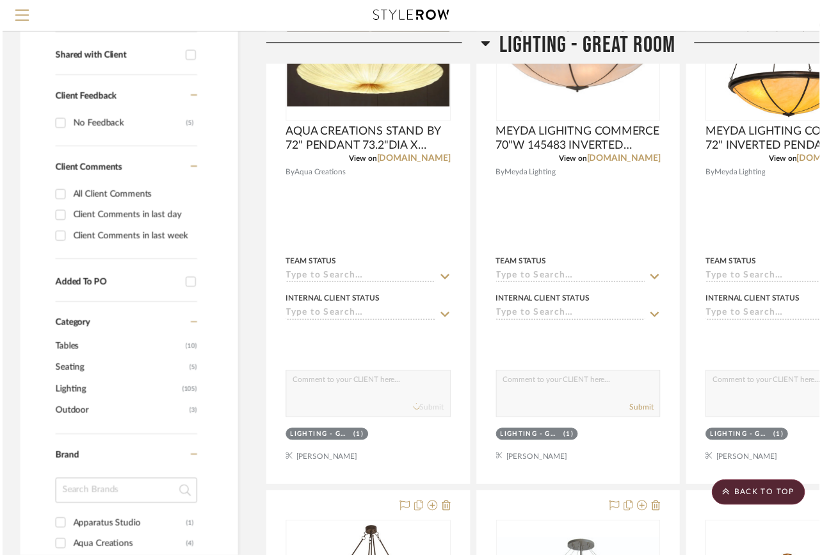
scroll to position [430, 1]
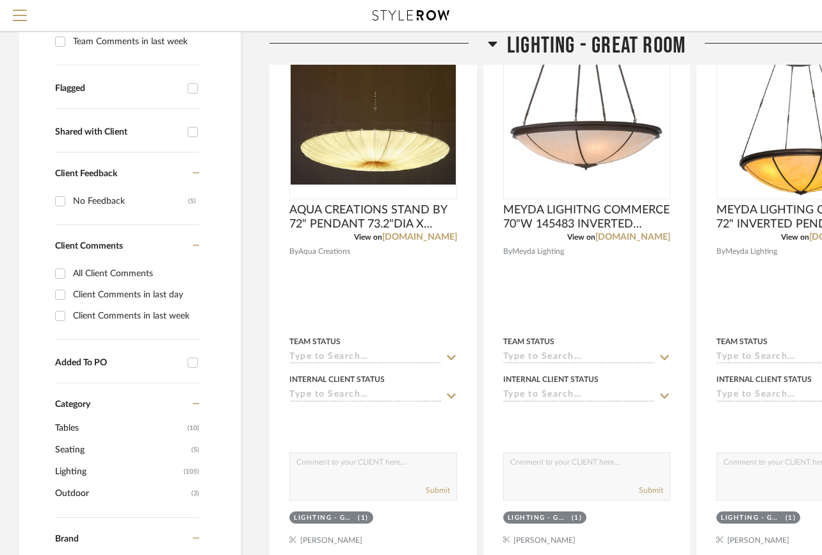
scroll to position [413, 0]
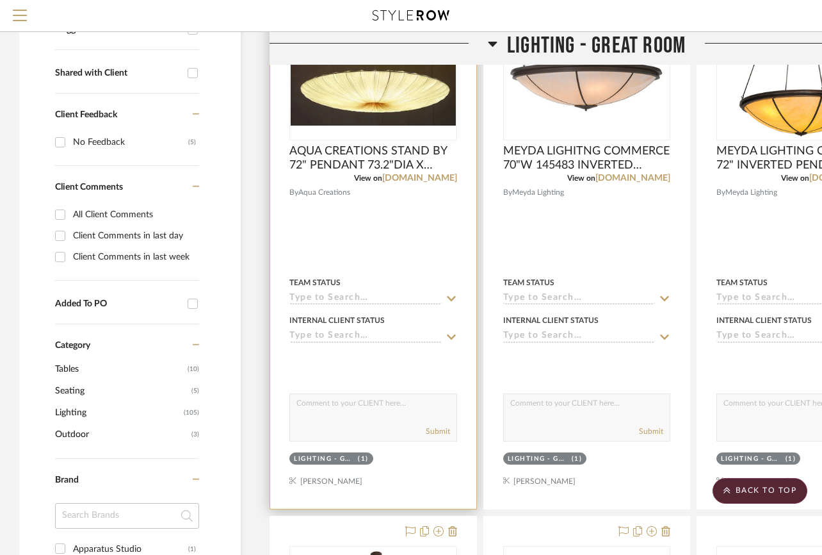
click at [336, 414] on textarea at bounding box center [373, 406] width 167 height 24
paste textarea "Stand By Pendant 48" - $9,312.00 Stand By Pendant 61" - $11,327.00 Stand By Pen…"
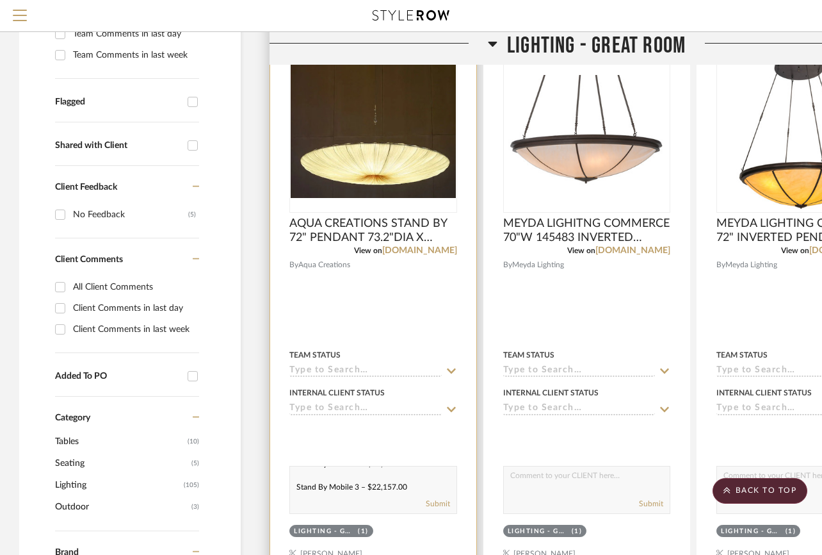
scroll to position [186, 0]
click at [344, 477] on textarea "Stand By Pendant 48" - $9,312.00 Stand By Pendant 61" - $11,327.00 Stand By Pen…" at bounding box center [373, 478] width 167 height 24
click at [324, 478] on textarea "Stand By Pendant 48" - $9,312.00 Stand By Pendant 61" - $11,327.00 Stand By Pen…" at bounding box center [373, 478] width 167 height 24
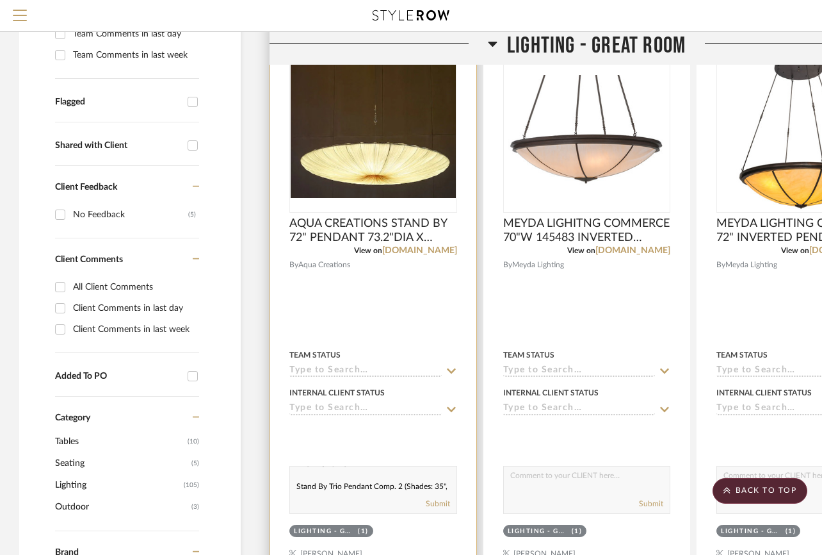
click at [323, 477] on textarea "Stand By Pendant 48" - $9,312.00 Stand By Pendant 61" - $11,327.00 Stand By Pen…" at bounding box center [373, 478] width 167 height 24
click at [324, 475] on textarea "Stand By Pendant 48" - $9,312.00 Stand By Pendant 61" - $11,327.00 Stand By Pen…" at bounding box center [373, 478] width 167 height 24
click at [323, 482] on textarea "Stand By Pendant 48" - $9,312.00 Stand By Pendant 61" - $11,327.00 Stand By Pen…" at bounding box center [373, 478] width 167 height 24
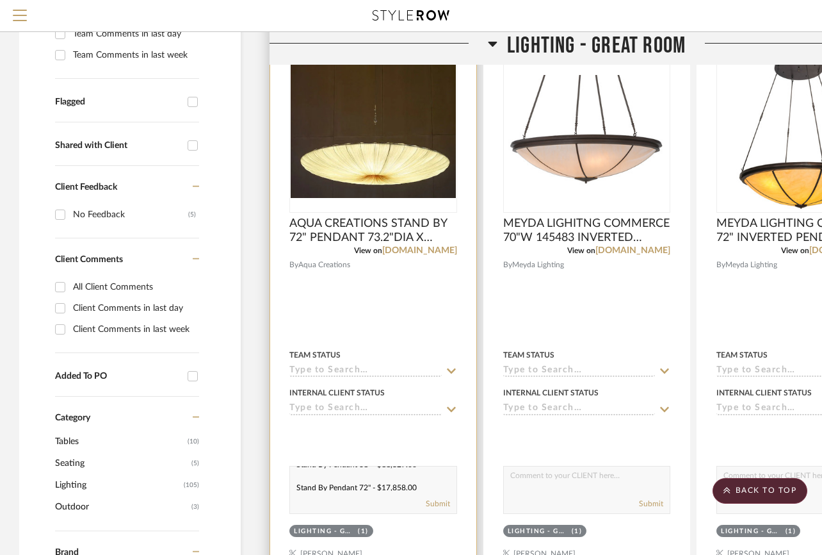
scroll to position [33, 0]
click at [323, 482] on textarea "Stand By Pendant 48" - $9,312.00 Stand By Pendant 61" - $11,327.00 Stand By Pen…" at bounding box center [373, 478] width 167 height 24
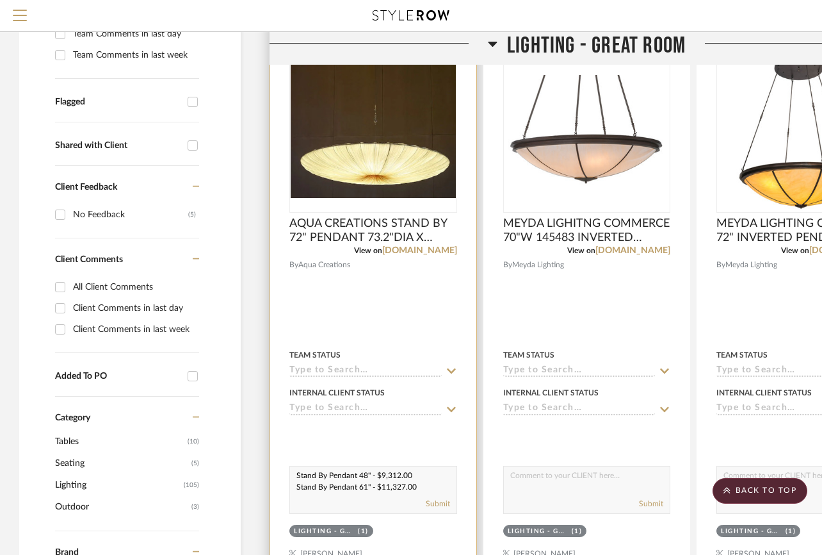
click at [297, 476] on textarea "Stand By Pendant 48" - $9,312.00 Stand By Pendant 61" - $11,327.00 Stand By Pen…" at bounding box center [373, 478] width 167 height 24
type textarea "Stand By Pendant 48" - $9,312.00 Stand By Pendant 61" - $11,327.00 Stand By Pen…"
click at [431, 502] on button "Submit" at bounding box center [438, 504] width 24 height 12
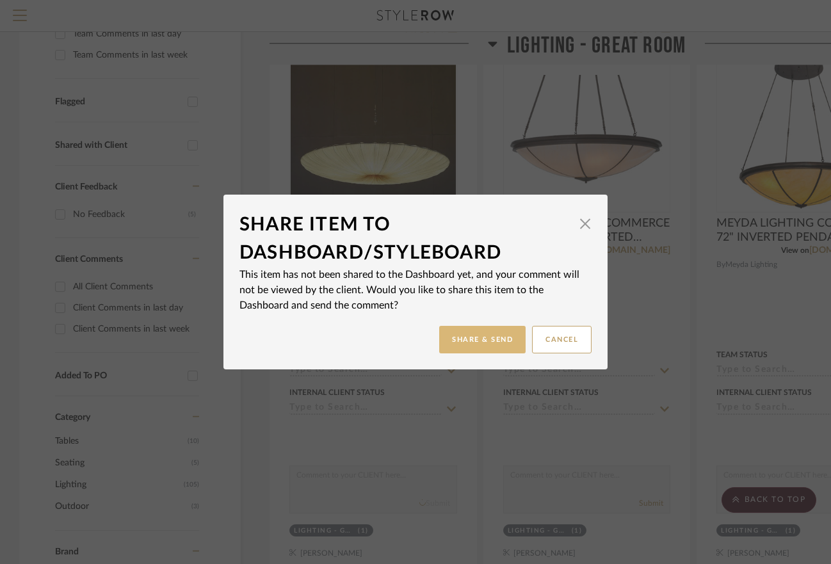
click at [473, 334] on button "Share & Send" at bounding box center [482, 340] width 86 height 28
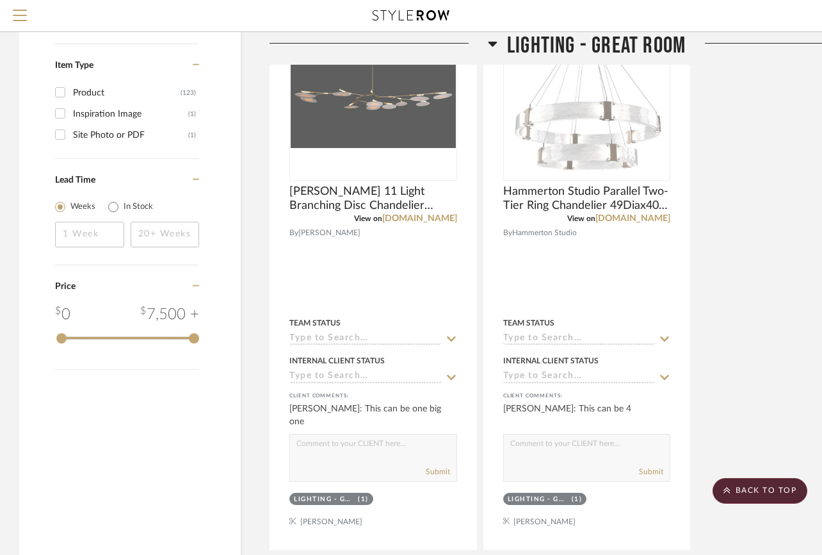
scroll to position [1590, 0]
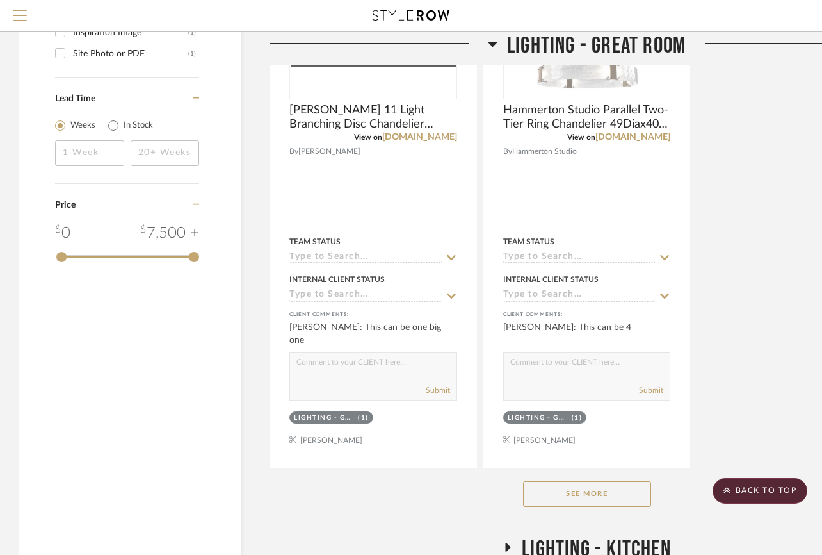
click at [584, 506] on button "See More" at bounding box center [587, 494] width 128 height 26
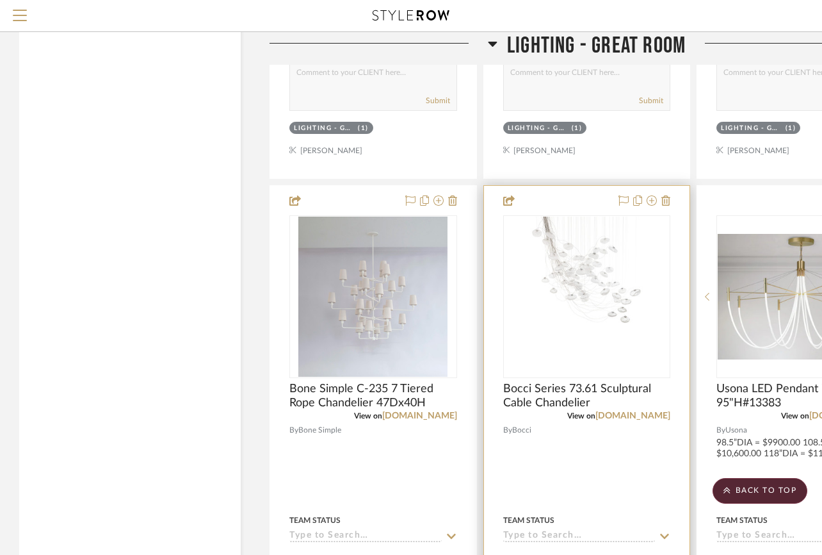
scroll to position [1879, 0]
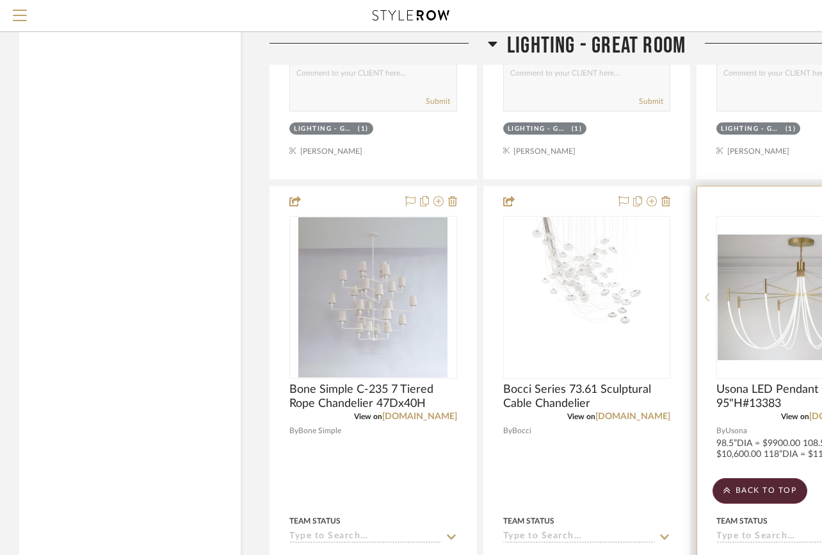
click at [735, 441] on div at bounding box center [801, 466] width 206 height 560
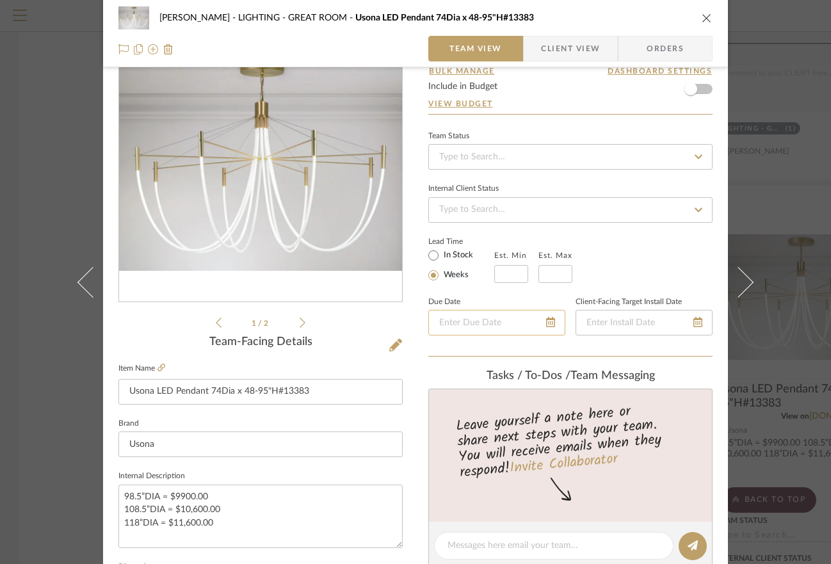
scroll to position [62, 0]
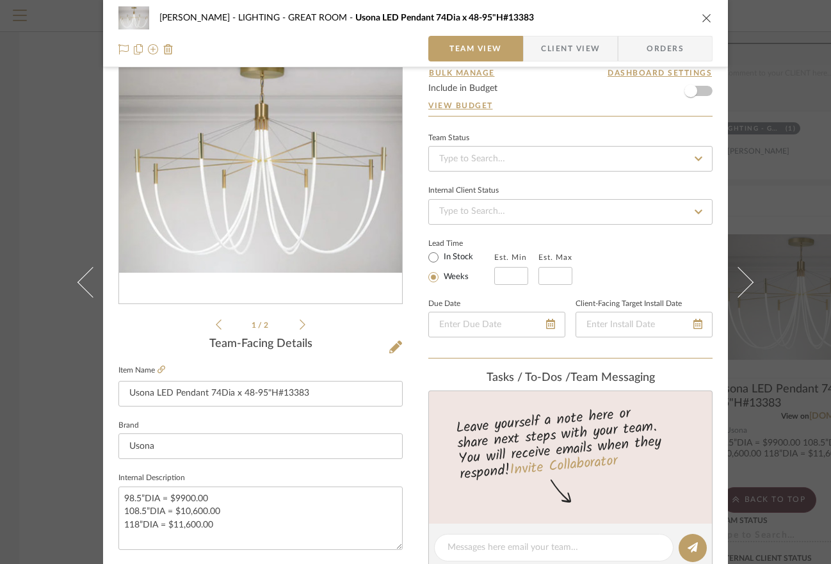
click at [706, 13] on icon "close" at bounding box center [707, 18] width 10 height 10
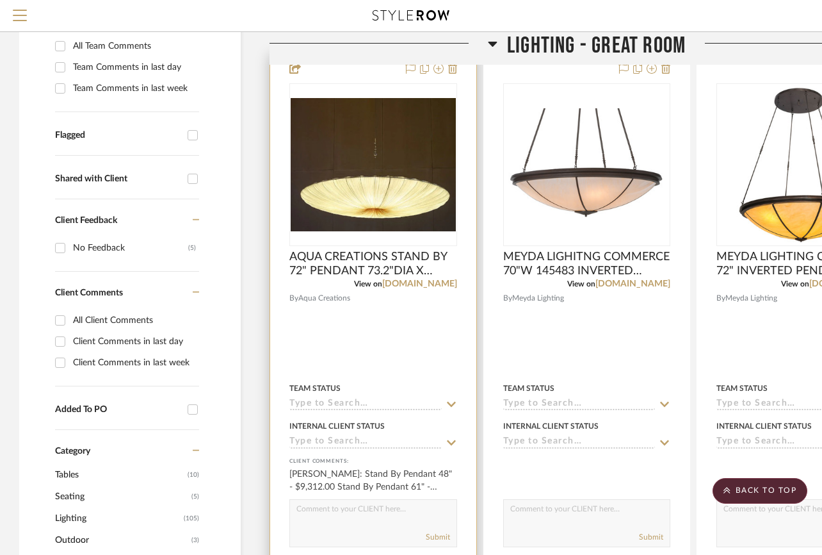
scroll to position [313, 0]
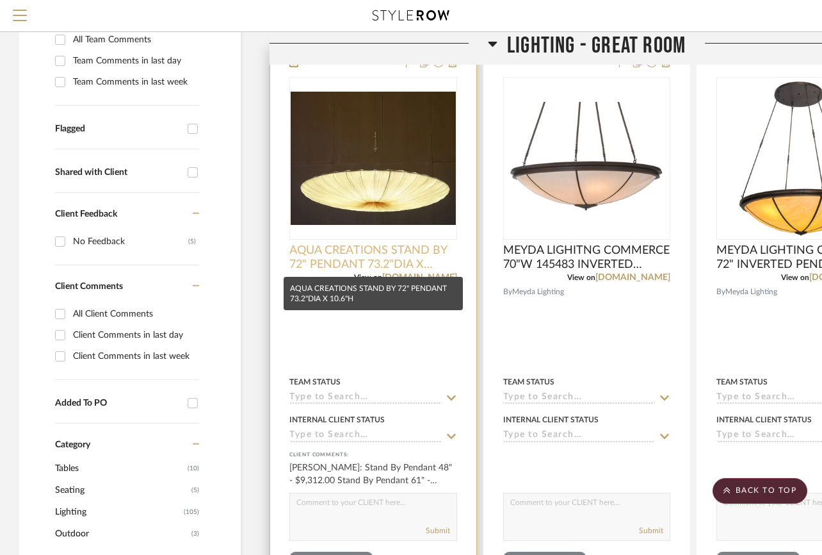
click at [429, 247] on span "AQUA CREATIONS STAND BY 72" PENDANT 73.2"DIA X 10.6"H" at bounding box center [374, 257] width 168 height 28
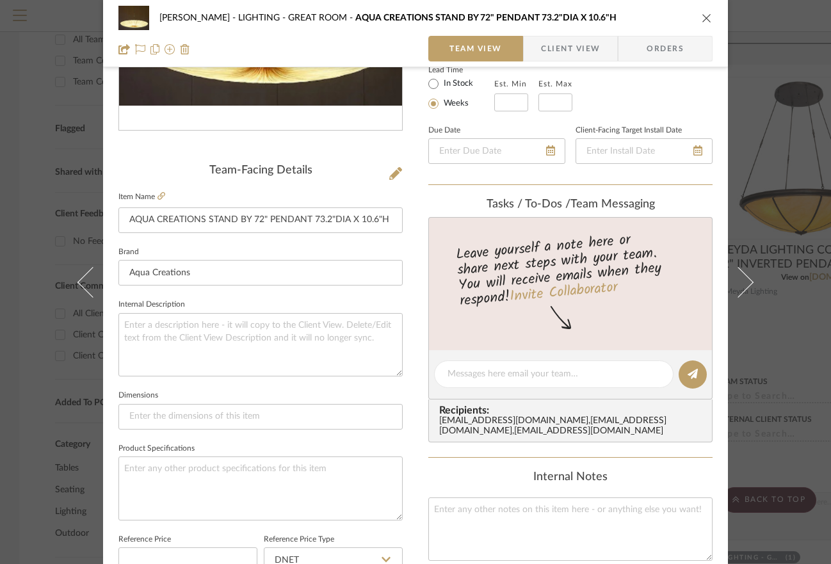
scroll to position [271, 0]
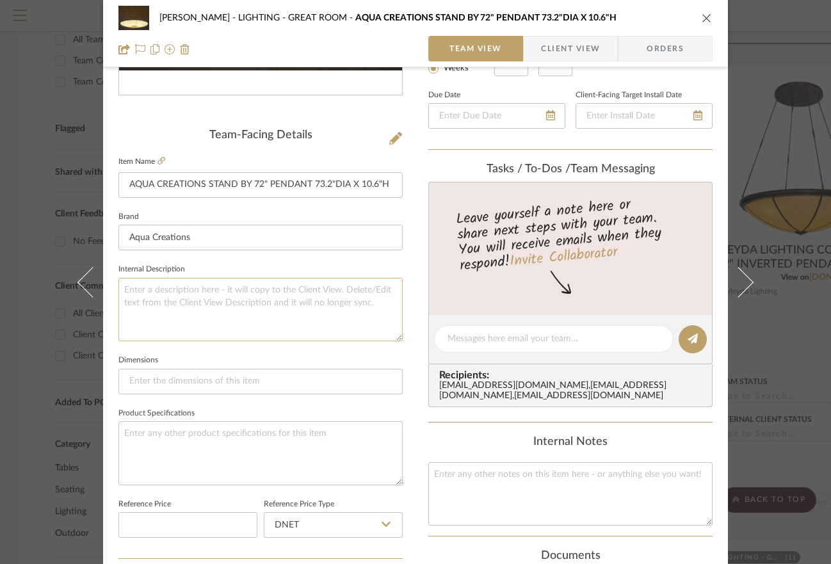
click at [309, 283] on textarea at bounding box center [261, 309] width 284 height 63
paste textarea "STAND BY PENDANT 48" = $9312.00 STAND BY PENDANT 61" = $11,327.00 STAND BY PEND…"
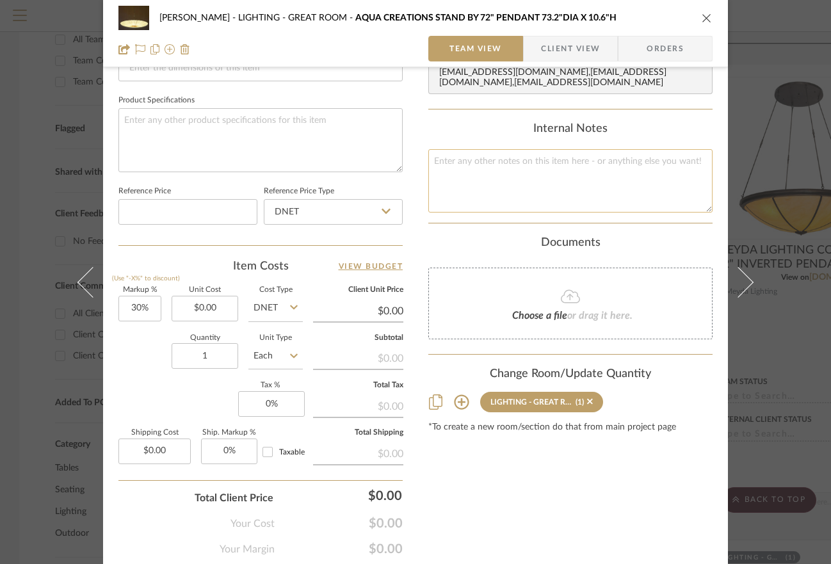
scroll to position [628, 0]
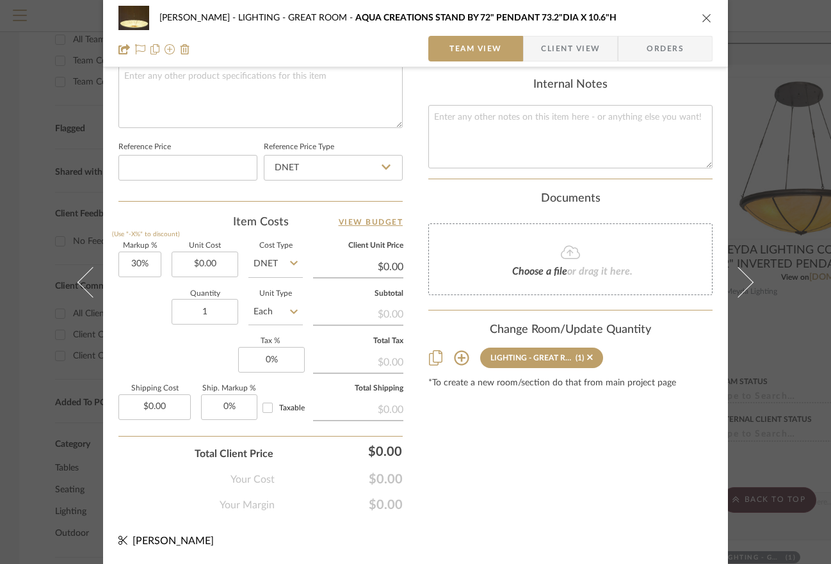
type textarea "STAND BY PENDANT 48" = $9312.00 STAND BY PENDANT 61" = $11,327.00 STAND BY PEND…"
click at [703, 17] on icon "close" at bounding box center [707, 18] width 10 height 10
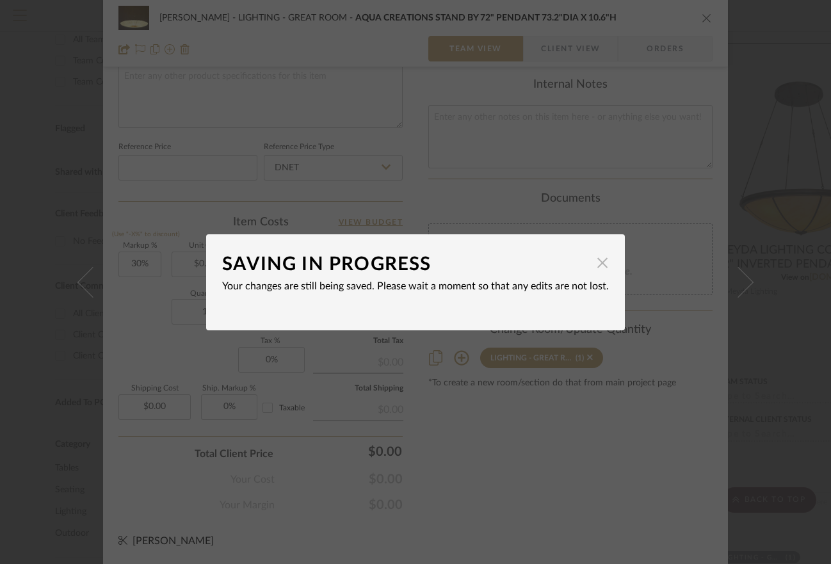
click at [601, 261] on span "button" at bounding box center [603, 263] width 26 height 26
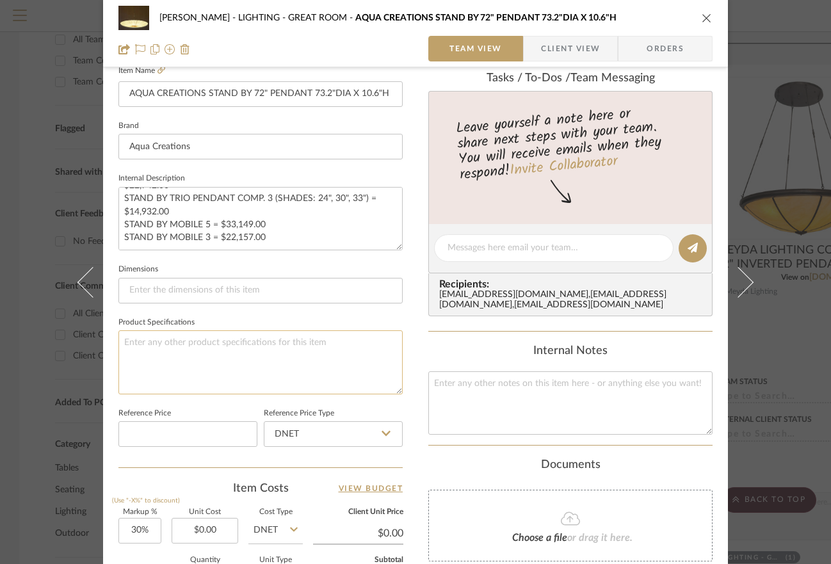
scroll to position [336, 0]
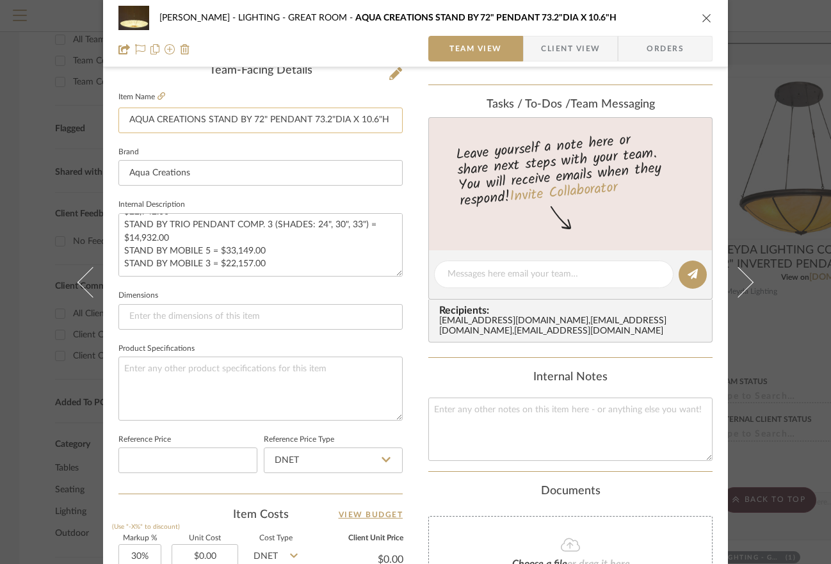
drag, startPoint x: 384, startPoint y: 123, endPoint x: 120, endPoint y: 122, distance: 264.5
click at [120, 122] on input "AQUA CREATIONS STAND BY 72" PENDANT 73.2"DIA X 10.6"H" at bounding box center [261, 121] width 284 height 26
